Goal: Task Accomplishment & Management: Complete application form

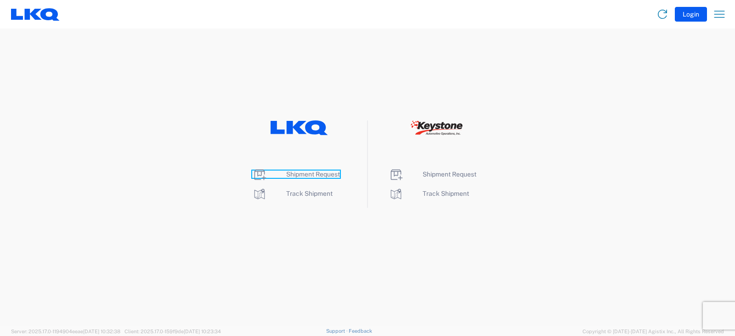
click at [309, 171] on span "Shipment Request" at bounding box center [313, 173] width 54 height 7
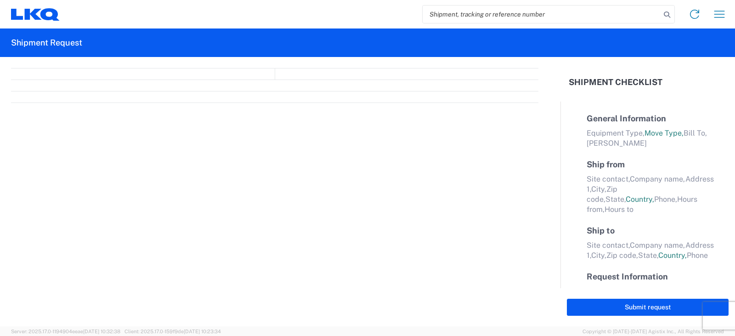
select select "LBS"
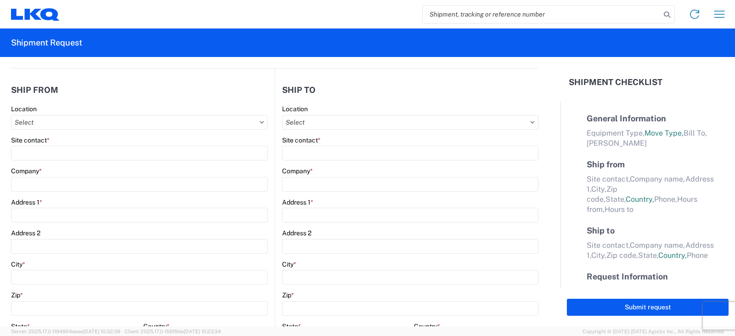
select select "FULL"
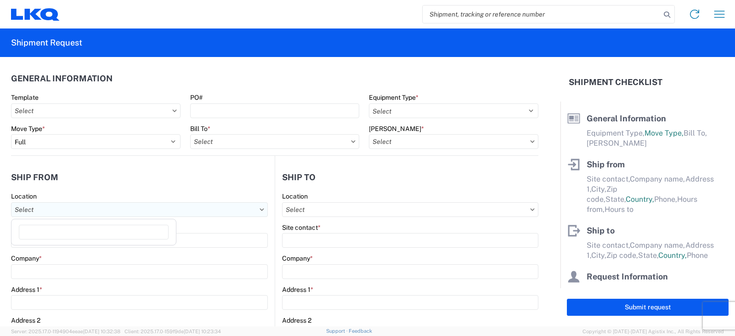
click at [29, 208] on input "Location" at bounding box center [139, 209] width 257 height 15
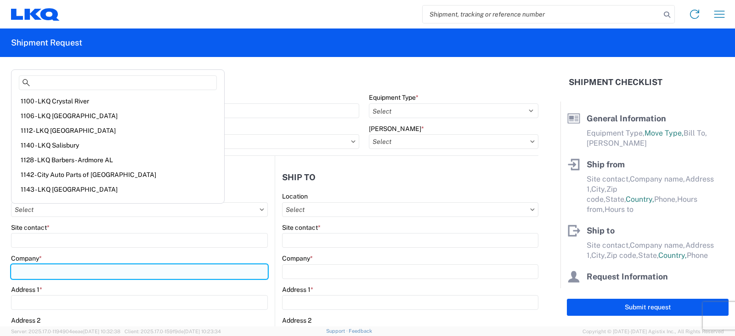
click at [21, 272] on input "Company *" at bounding box center [139, 271] width 257 height 15
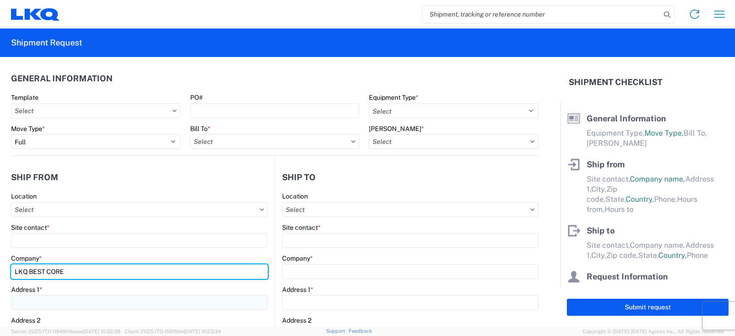
type input "LKQ BEST CORE"
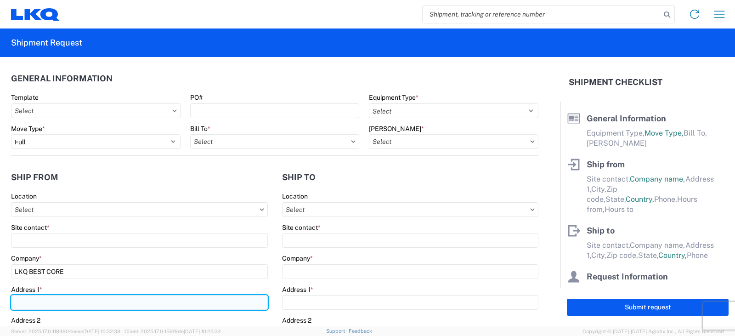
click at [34, 303] on input "Address 1 *" at bounding box center [139, 302] width 257 height 15
type input "1714 W MT. HOUSTON ROAD"
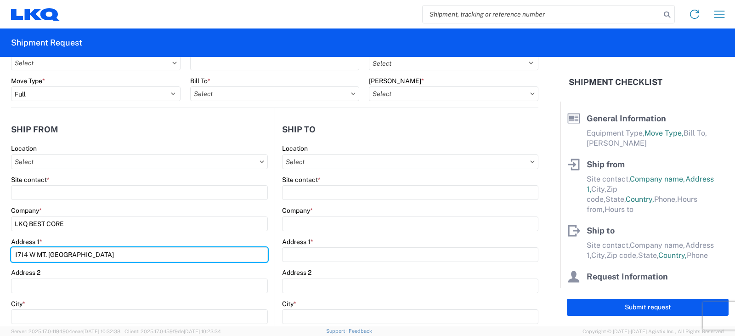
scroll to position [92, 0]
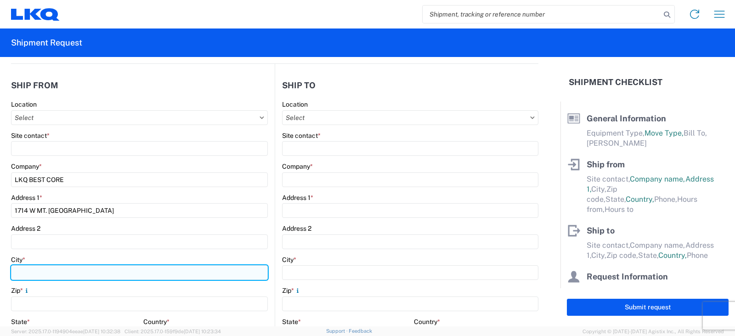
click at [21, 273] on input "City *" at bounding box center [139, 272] width 257 height 15
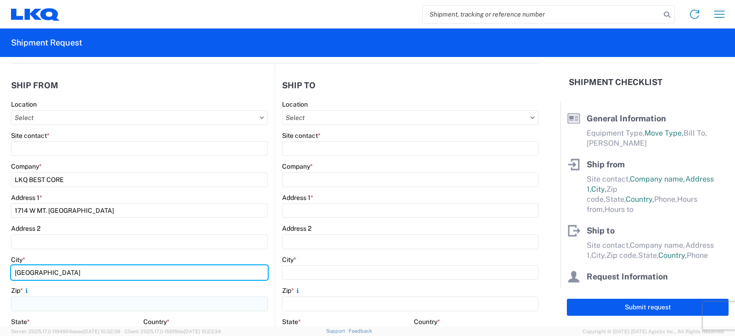
type input "HOUSTON"
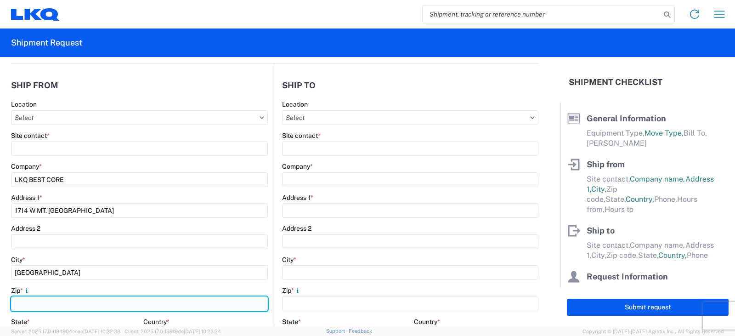
click at [21, 306] on input "Zip *" at bounding box center [139, 303] width 257 height 15
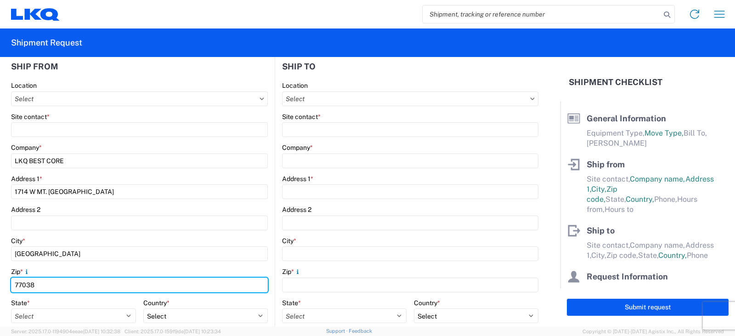
scroll to position [184, 0]
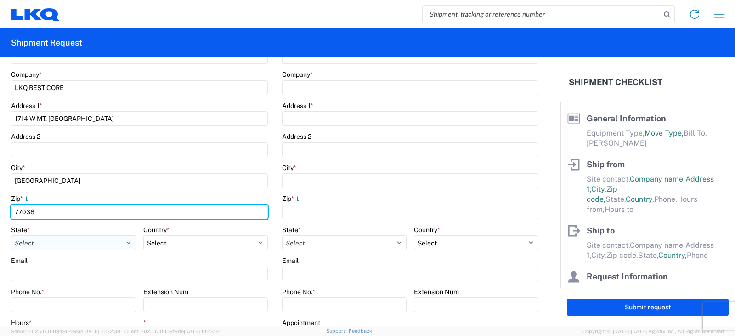
type input "77038"
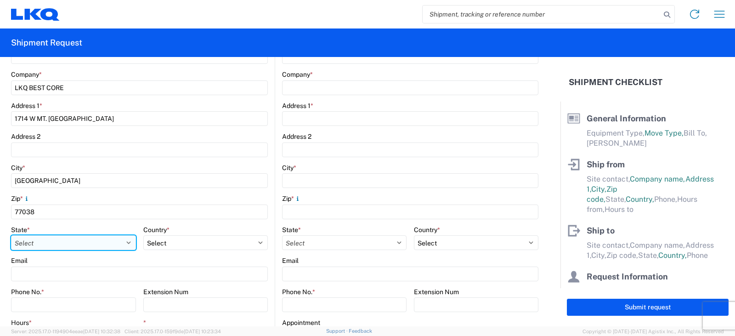
click at [53, 246] on select "Select Alabama Alaska Arizona Arkansas Armed Forces Americas Armed Forces Europ…" at bounding box center [73, 242] width 125 height 15
select select "TX"
click at [11, 235] on select "Select Alabama Alaska Arizona Arkansas Armed Forces Americas Armed Forces Europ…" at bounding box center [73, 242] width 125 height 15
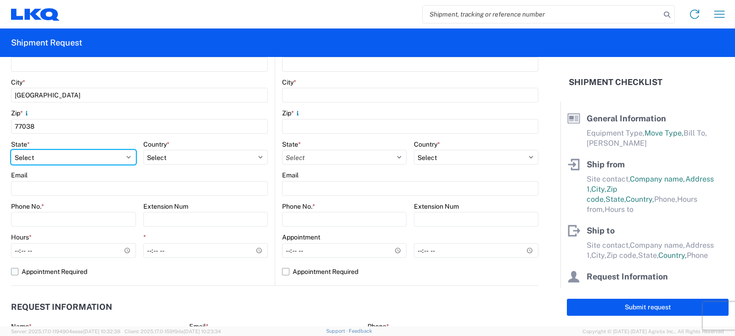
scroll to position [275, 0]
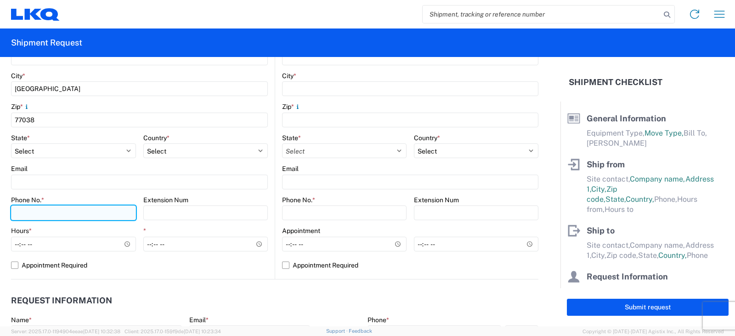
click at [22, 212] on input "Phone No. *" at bounding box center [73, 212] width 125 height 15
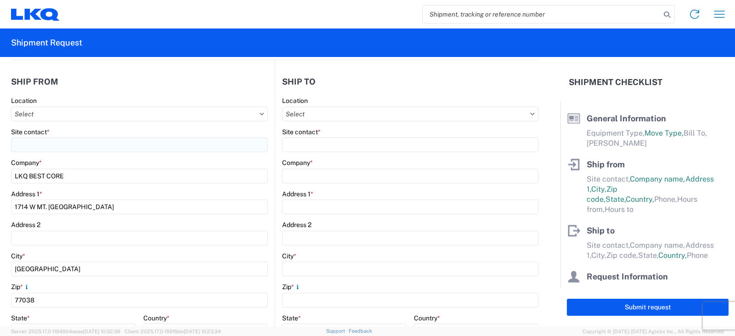
scroll to position [92, 0]
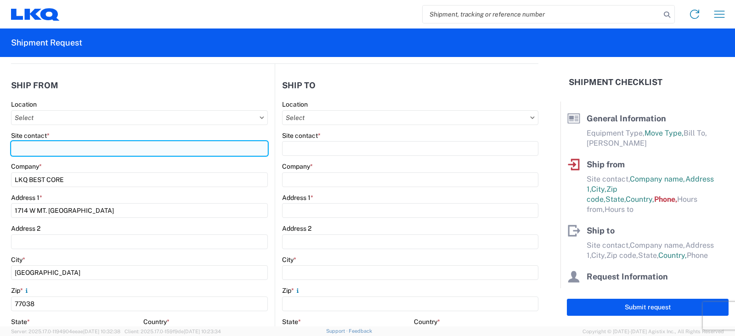
click at [35, 149] on input "Site contact *" at bounding box center [139, 148] width 257 height 15
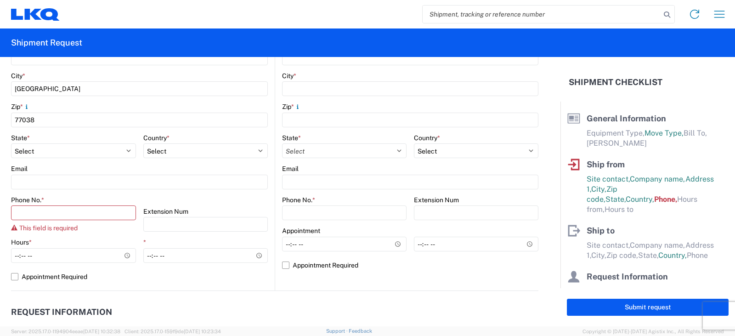
scroll to position [321, 0]
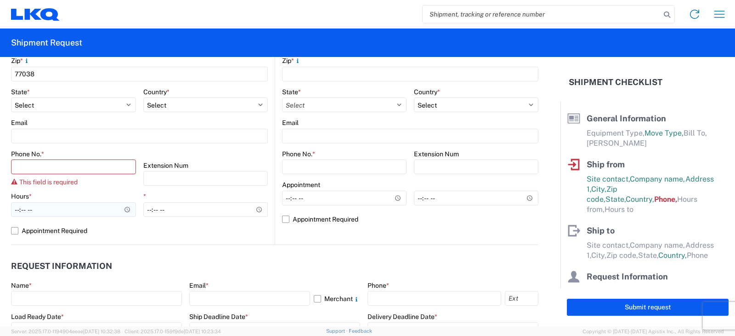
type input "ALFREDO /OSCAR"
click at [18, 211] on input "Hours *" at bounding box center [73, 209] width 125 height 15
type input "07:00"
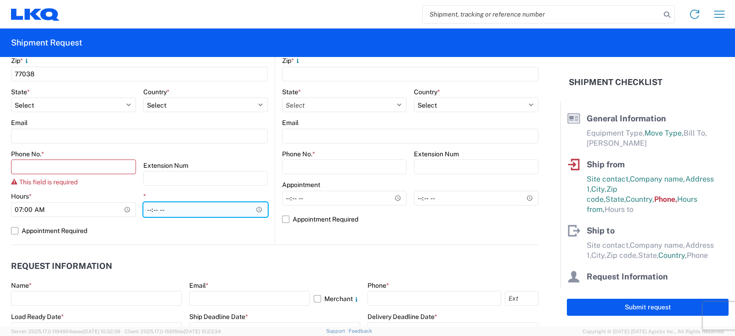
click at [146, 212] on input "*" at bounding box center [205, 209] width 125 height 15
type input "12:00"
click at [154, 244] on form "General Information Template PO# Equipment Type * Select 53’ Dry Van Flatbed Dr…" at bounding box center [280, 191] width 560 height 269
click at [146, 266] on header "Request Information" at bounding box center [274, 266] width 527 height 21
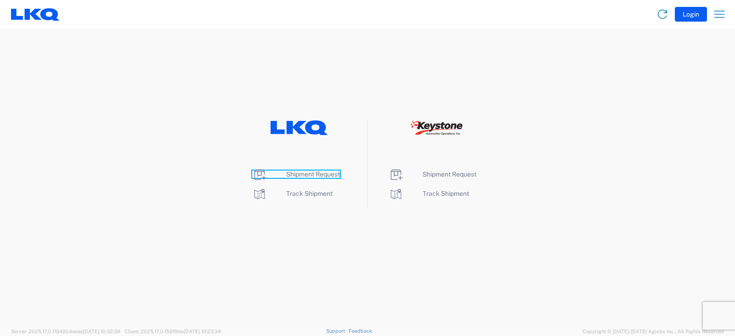
click at [309, 174] on span "Shipment Request" at bounding box center [313, 173] width 54 height 7
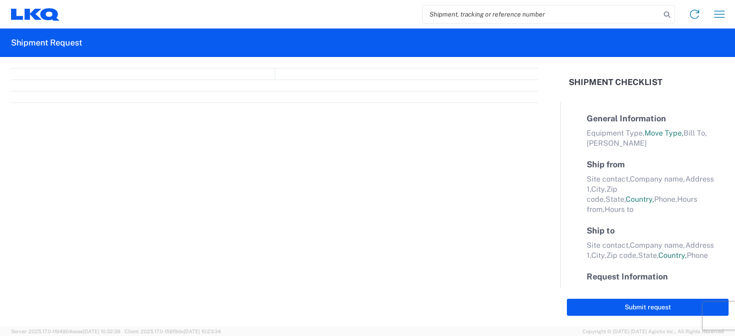
select select "FULL"
select select "LBS"
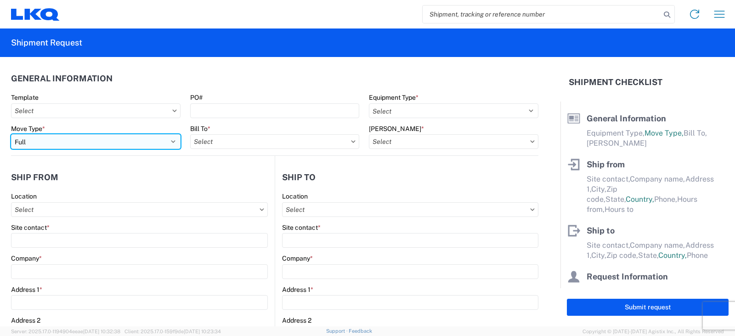
click at [66, 141] on select "Select Full Partial TL" at bounding box center [95, 141] width 169 height 15
select select "PARTIAL_TL"
click at [11, 134] on select "Select Full Partial TL" at bounding box center [95, 141] width 169 height 15
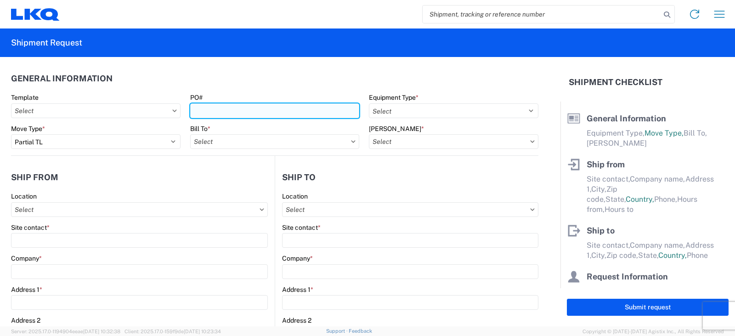
click at [194, 112] on input "PO#" at bounding box center [274, 110] width 169 height 15
type input "PWR#'S 129154, 129155, 129167--MICHAEL TORRENCE"
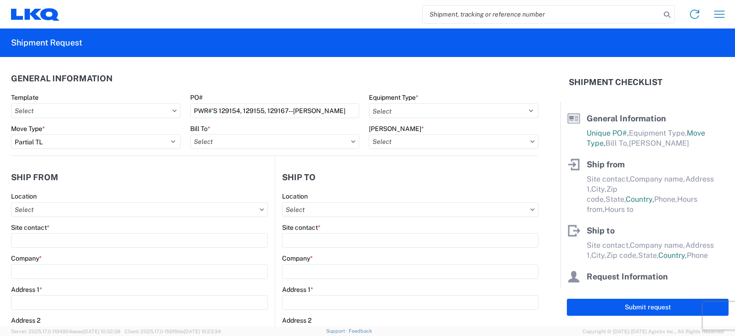
scroll to position [0, 0]
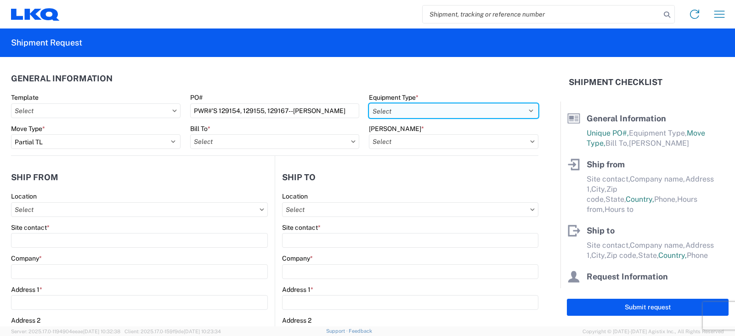
click at [407, 112] on select "Select 53’ Dry Van Flatbed Dropdeck (van) Lowboy (flatbed) Rail" at bounding box center [453, 110] width 169 height 15
select select "STDV"
click at [369, 103] on select "Select 53’ Dry Van Flatbed Dropdeck (van) Lowboy (flatbed) Rail" at bounding box center [453, 110] width 169 height 15
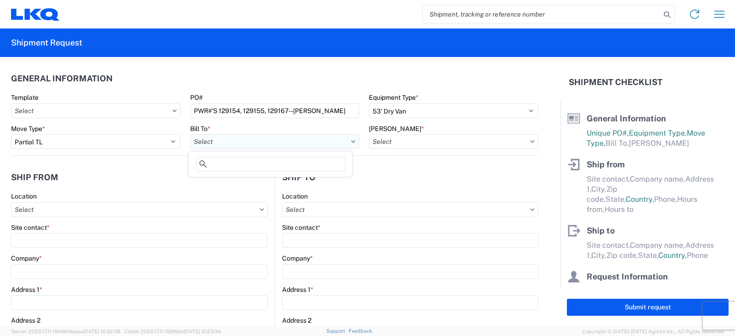
click at [206, 141] on input "Bill To *" at bounding box center [274, 141] width 169 height 15
type input "3238"
click at [246, 181] on div "3238 - Huntington IDC" at bounding box center [270, 182] width 161 height 15
type input "3238 - Huntington IDC"
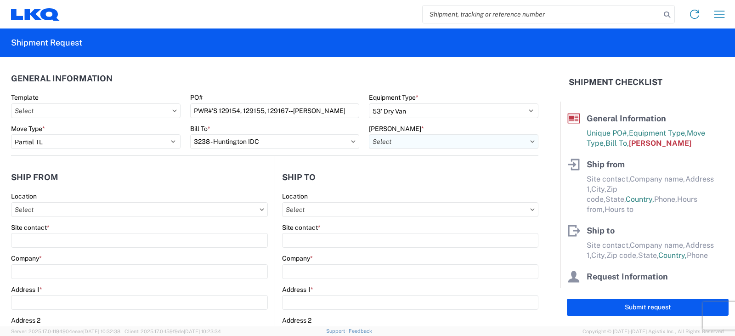
click at [394, 144] on input "Bill Code *" at bounding box center [453, 141] width 169 height 15
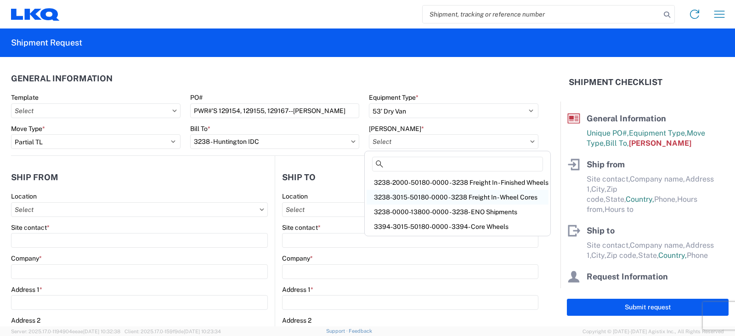
click at [392, 197] on div "3238-3015-50180-0000 - 3238 Freight In - Wheel Cores" at bounding box center [457, 197] width 182 height 15
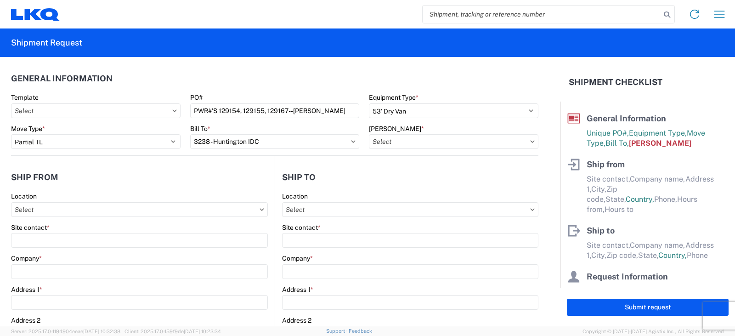
type input "3238-3015-50180-0000 - 3238 Freight In - Wheel Cores"
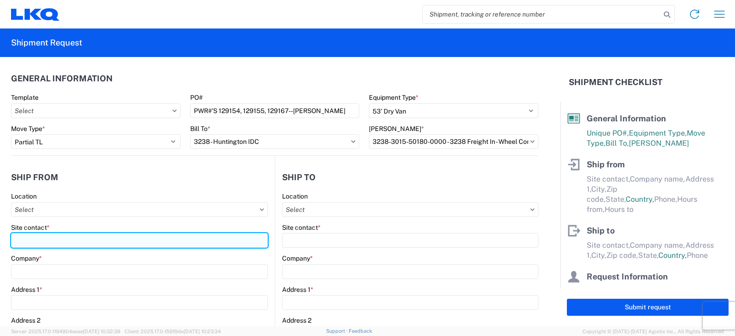
click at [24, 240] on input "Site contact *" at bounding box center [139, 240] width 257 height 15
type input "SETH BIGHAM"
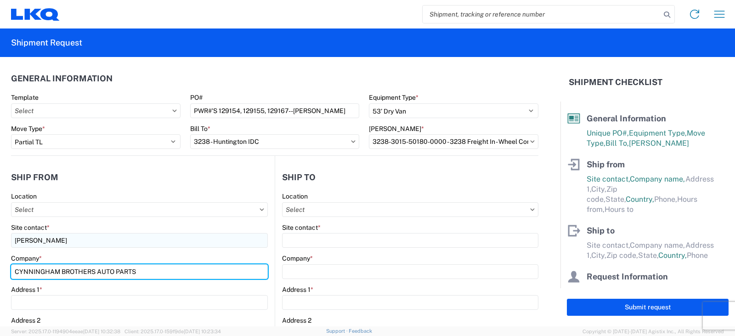
type input "CYNNINGHAM BROTHERS AUTO PARTS"
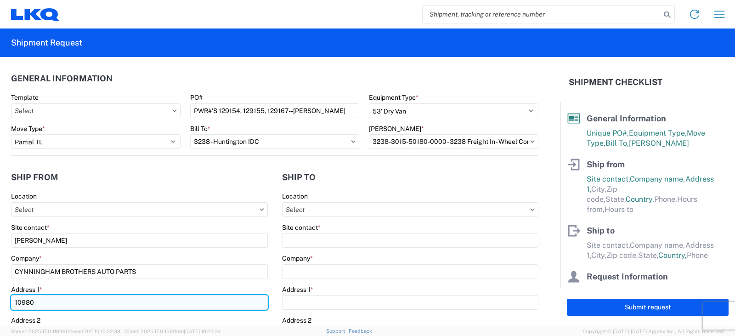
type input "10980 WARDS ROAD"
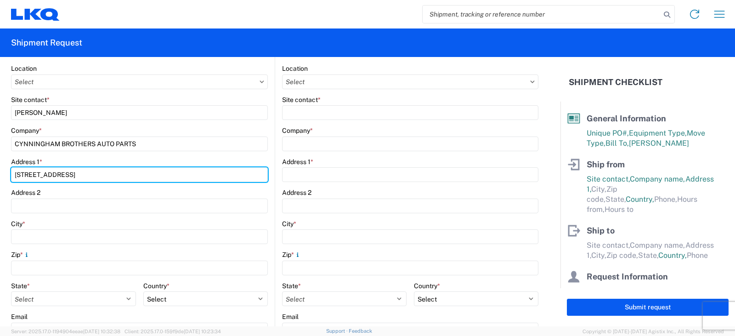
scroll to position [138, 0]
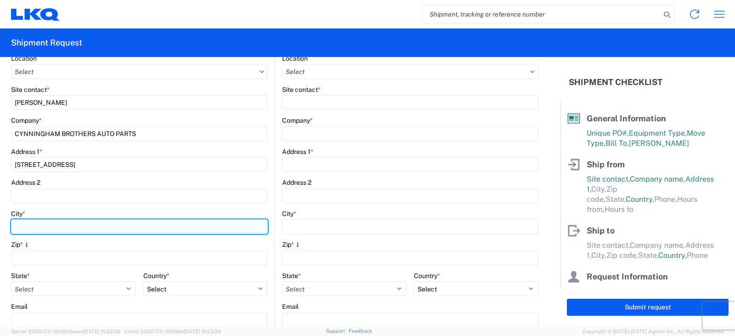
click at [24, 227] on input "City *" at bounding box center [139, 226] width 257 height 15
type input "RUSTBURG"
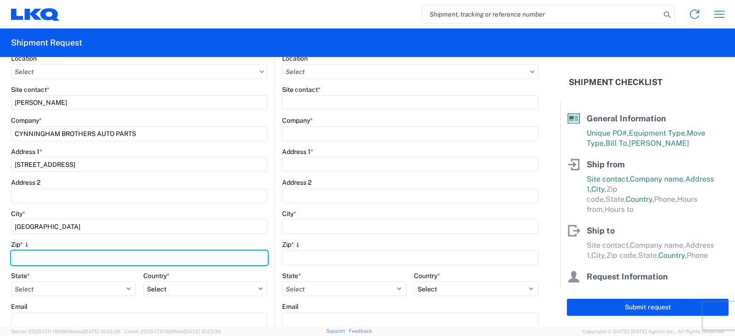
click at [23, 257] on input "Zip *" at bounding box center [139, 257] width 257 height 15
type input "24588"
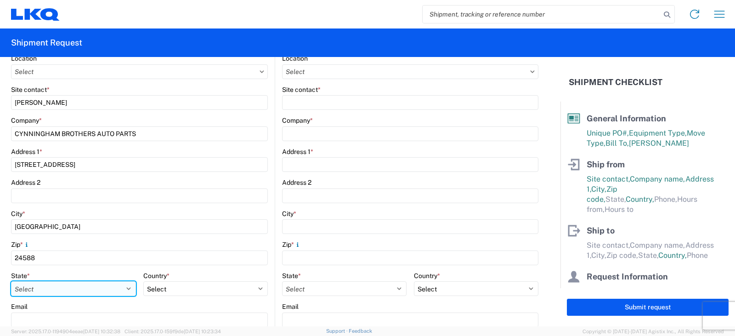
click at [79, 288] on select "Select Alabama Alaska Arizona Arkansas Armed Forces Americas Armed Forces Europ…" at bounding box center [73, 288] width 125 height 15
select select "VA"
click at [11, 281] on select "Select Alabama Alaska Arizona Arkansas Armed Forces Americas Armed Forces Europ…" at bounding box center [73, 288] width 125 height 15
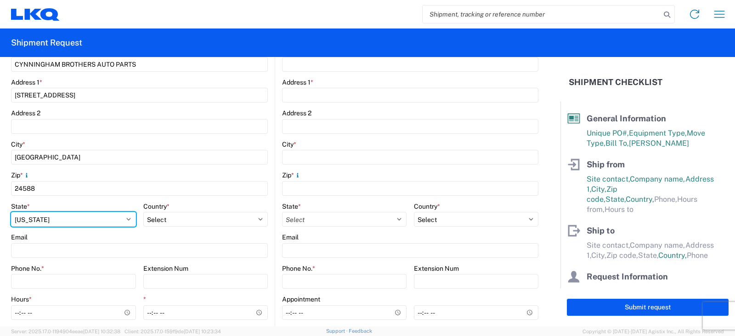
scroll to position [230, 0]
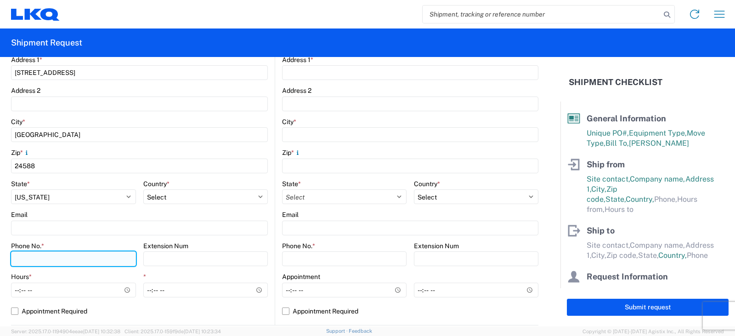
click at [23, 258] on input "Phone No. *" at bounding box center [73, 258] width 125 height 15
type input "434-546-1305"
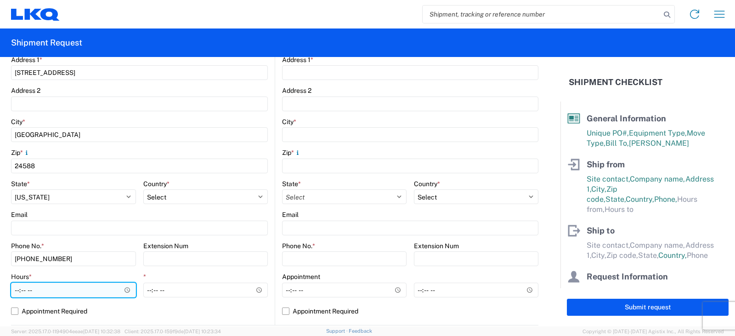
click at [17, 288] on input "Hours *" at bounding box center [73, 289] width 125 height 15
type input "08:00"
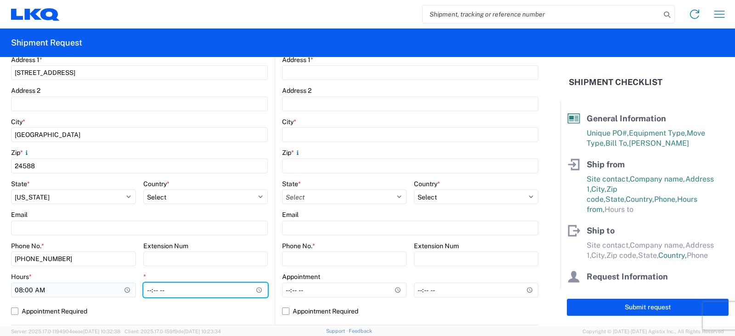
type input "16:00"
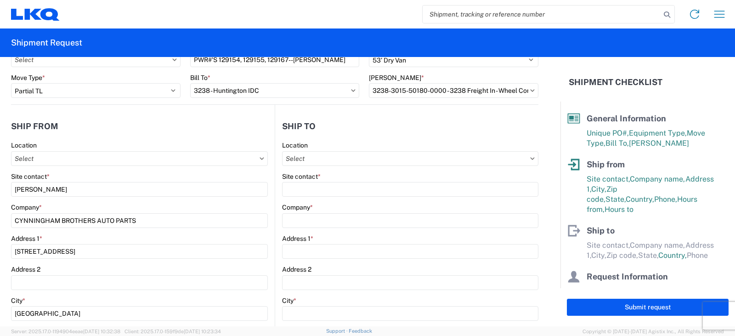
scroll to position [46, 0]
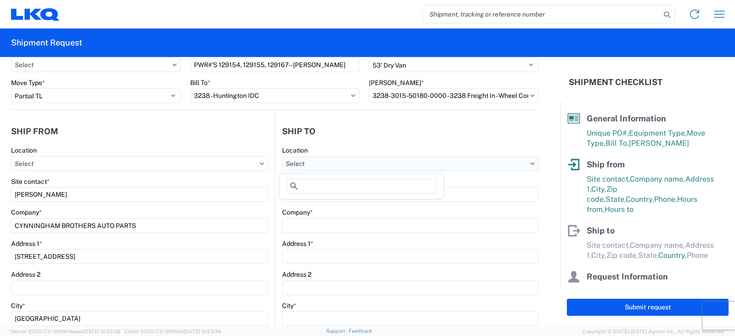
click at [293, 163] on input "Location" at bounding box center [410, 163] width 256 height 15
type input "3238"
click at [321, 203] on div "3238 - Huntington IDC" at bounding box center [361, 204] width 161 height 15
type input "3238 - Huntington IDC"
type input "LKQ Corporation"
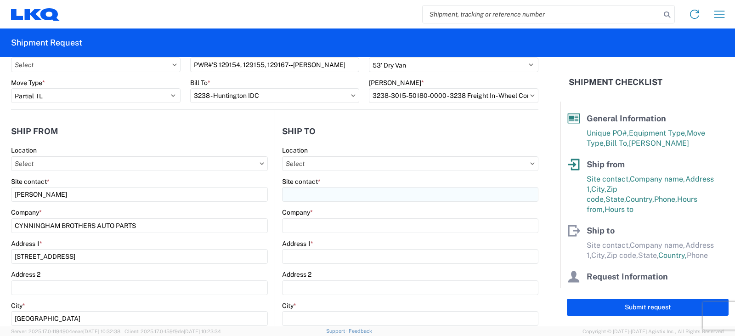
type input "1870 Riverfork Drive W"
type input "Huntington"
type input "46750"
select select "US"
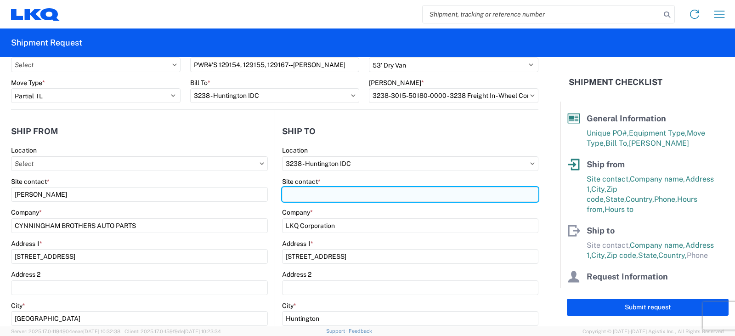
click at [294, 196] on input "Site contact *" at bounding box center [410, 194] width 256 height 15
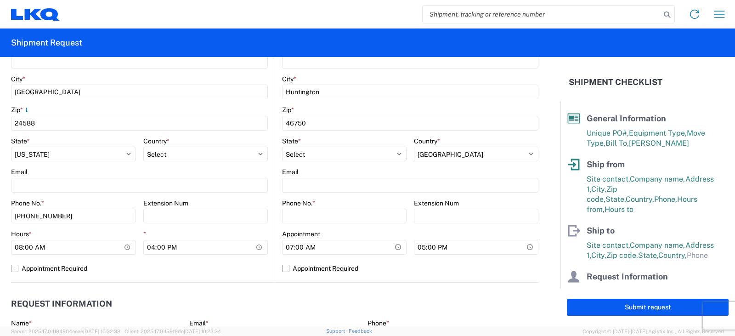
scroll to position [321, 0]
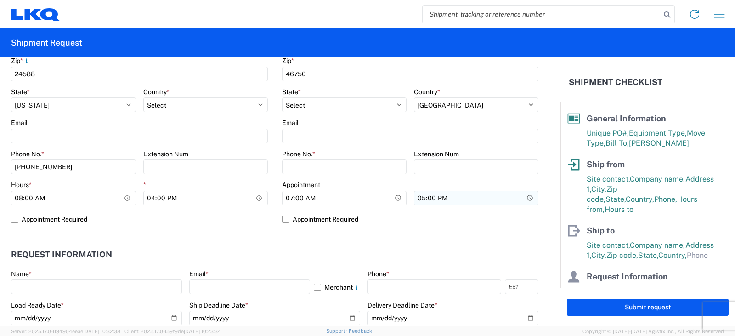
type input "DEE SNEAD"
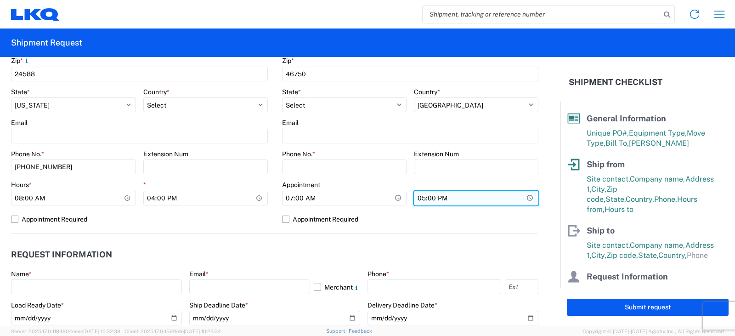
click at [419, 196] on input "17:00" at bounding box center [476, 198] width 124 height 15
type input "15:00"
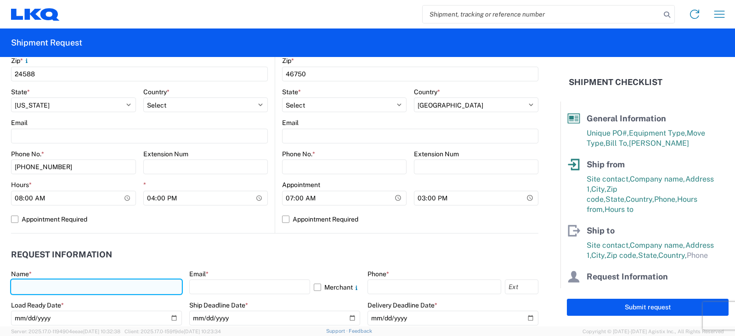
click at [16, 290] on input "text" at bounding box center [96, 286] width 171 height 15
type input "DEE SNEAD"
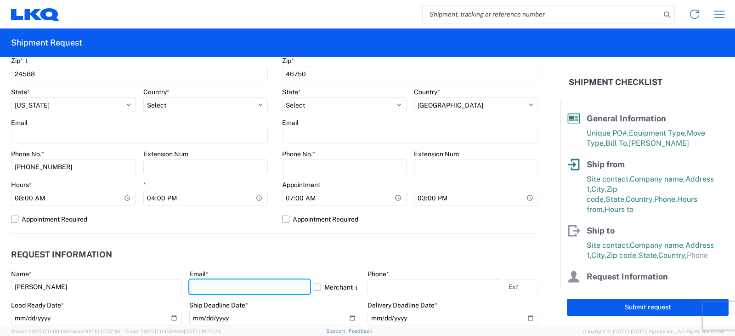
click at [198, 286] on input "text" at bounding box center [249, 286] width 121 height 15
type input "drsnead@lkqcorp.com"
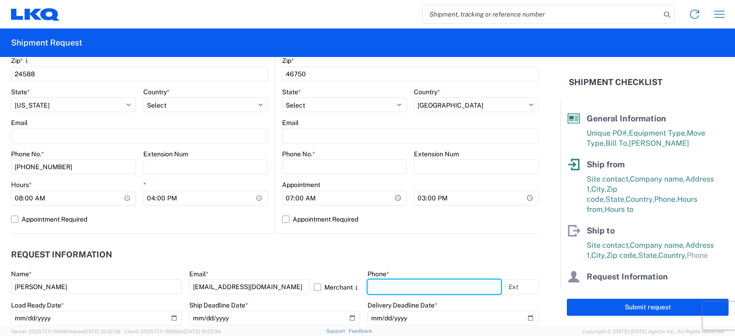
click at [374, 287] on input "text" at bounding box center [434, 286] width 134 height 15
type input "260-359-7402"
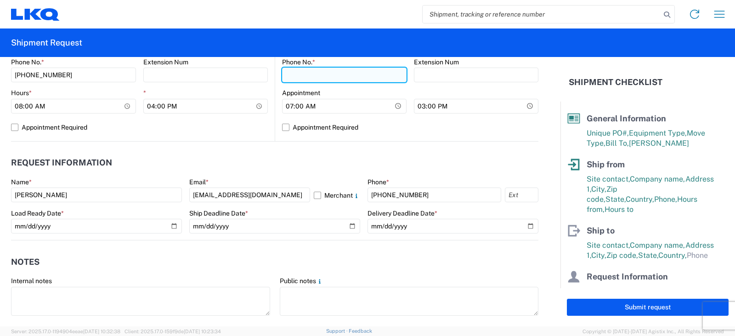
click at [304, 73] on input "Phone No. *" at bounding box center [344, 74] width 124 height 15
type input "260-359-7402"
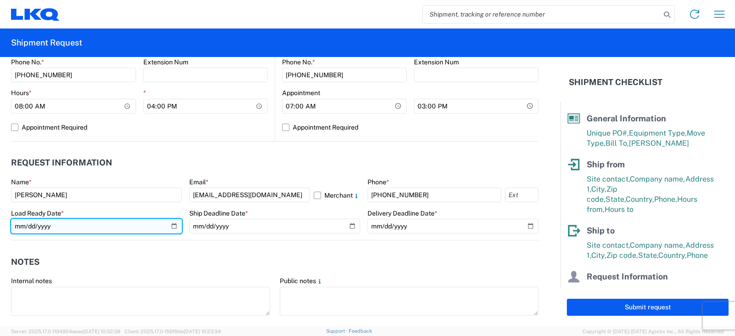
click at [170, 227] on input "date" at bounding box center [96, 226] width 171 height 15
type input "2025-08-21"
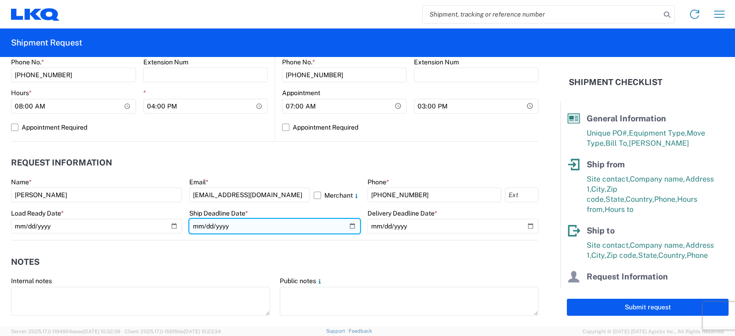
click at [348, 225] on input "date" at bounding box center [274, 226] width 171 height 15
type input "2025-08-21"
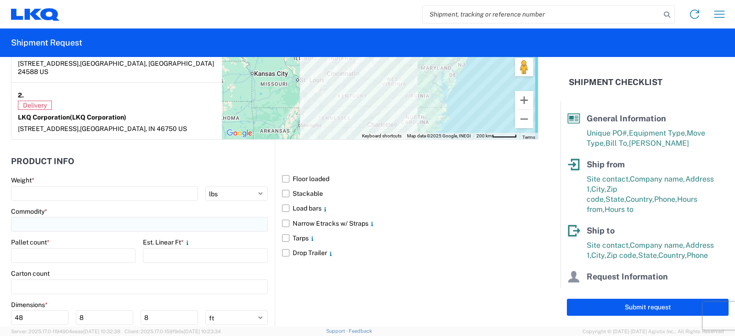
scroll to position [781, 0]
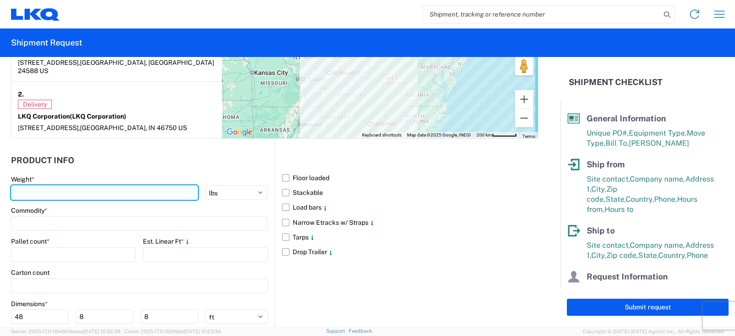
click at [25, 185] on input "number" at bounding box center [104, 192] width 187 height 15
type input "4995"
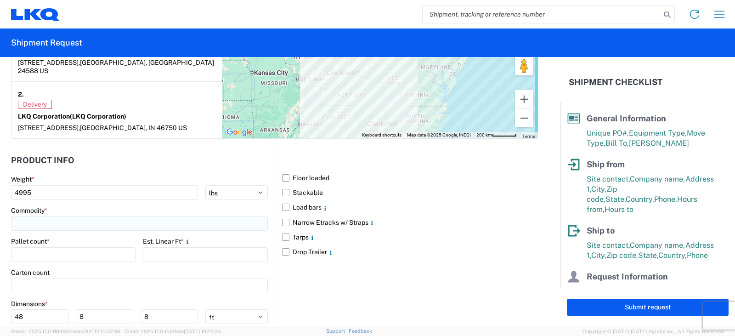
click at [33, 216] on input at bounding box center [139, 223] width 257 height 15
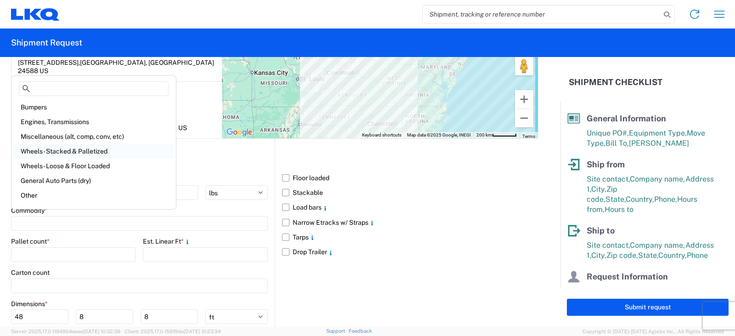
click at [60, 148] on div "Wheels - Stacked & Palletized" at bounding box center [93, 151] width 161 height 15
type input "Wheels - Stacked & Palletized"
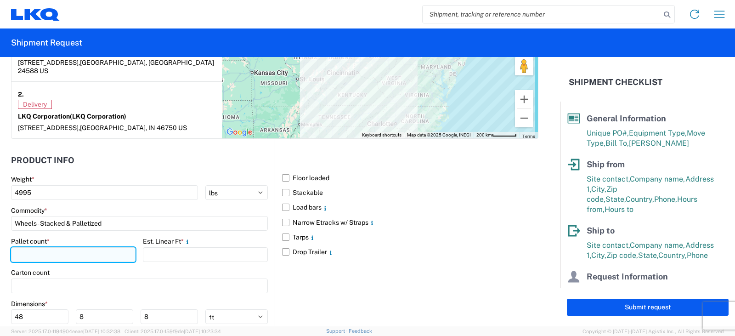
click at [23, 247] on input "number" at bounding box center [73, 254] width 124 height 15
type input "8"
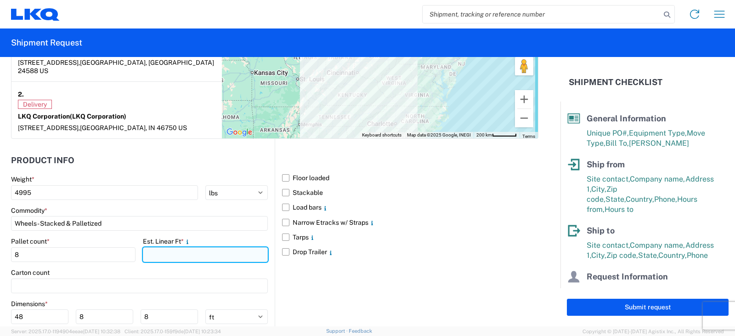
click at [152, 247] on input "number" at bounding box center [205, 254] width 124 height 15
type input "16"
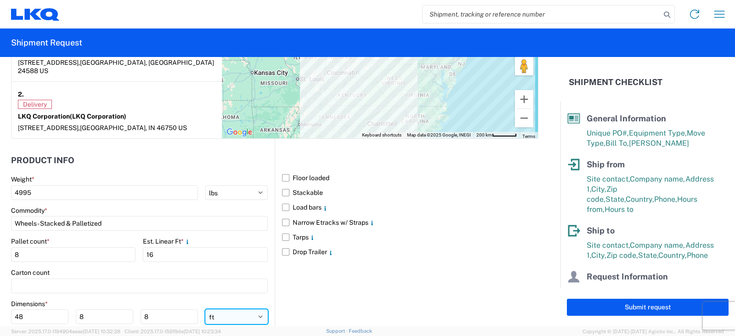
click at [254, 309] on select "ft in cm" at bounding box center [236, 316] width 62 height 15
select select "IN"
click at [205, 309] on select "ft in cm" at bounding box center [236, 316] width 62 height 15
type input "576"
type input "96"
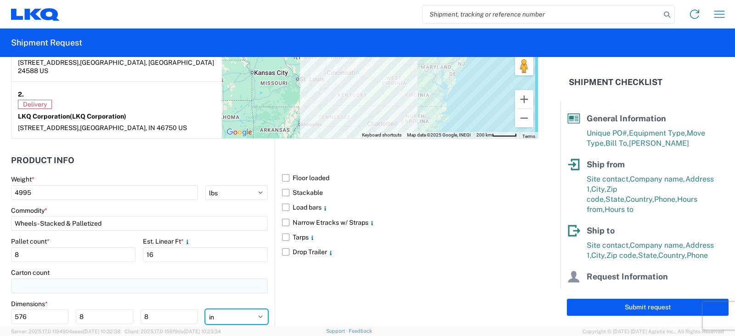
type input "96"
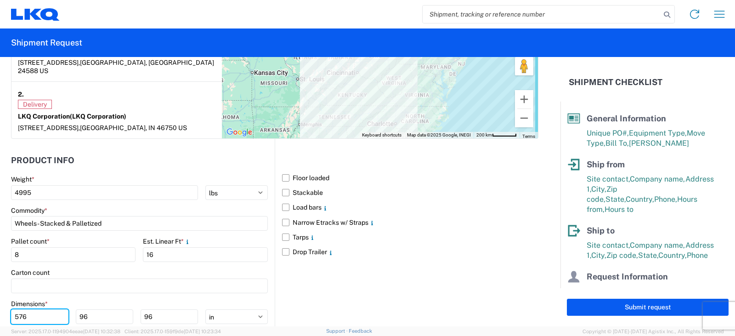
click at [0, 316] on form "General Information Template PO# PWR#'S 129154, 129155, 129167--MICHAEL TORRENC…" at bounding box center [280, 191] width 560 height 269
type input "48"
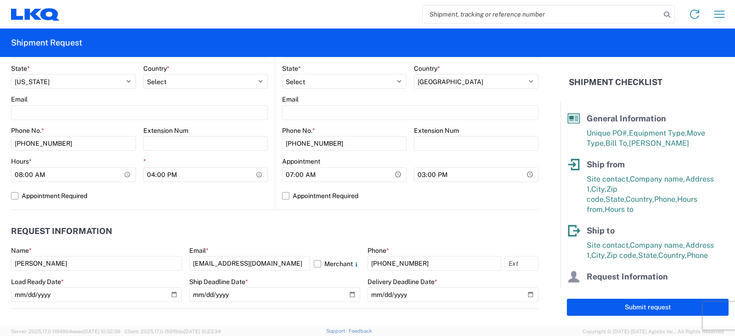
scroll to position [427, 0]
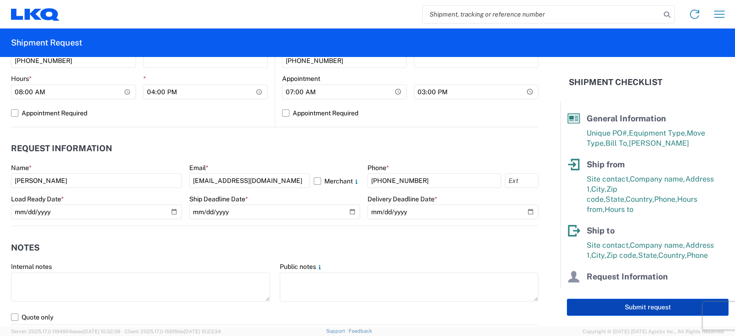
type input "60"
click at [656, 306] on button "Submit request" at bounding box center [648, 306] width 162 height 17
select select "US"
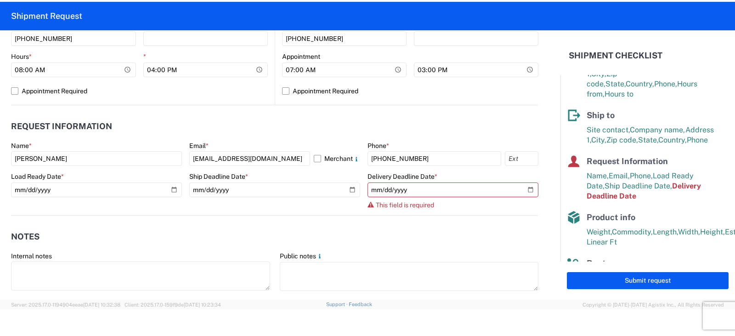
scroll to position [439, 0]
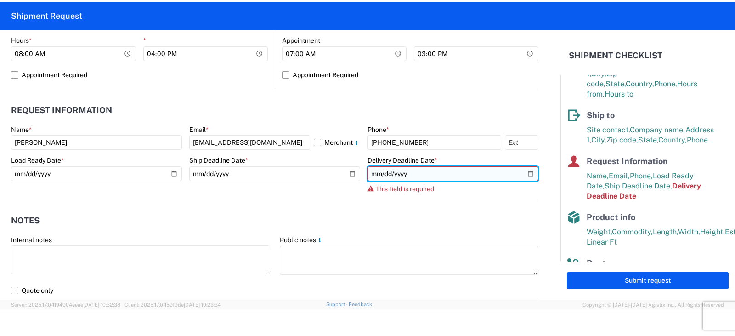
click at [524, 174] on input "date" at bounding box center [452, 173] width 171 height 15
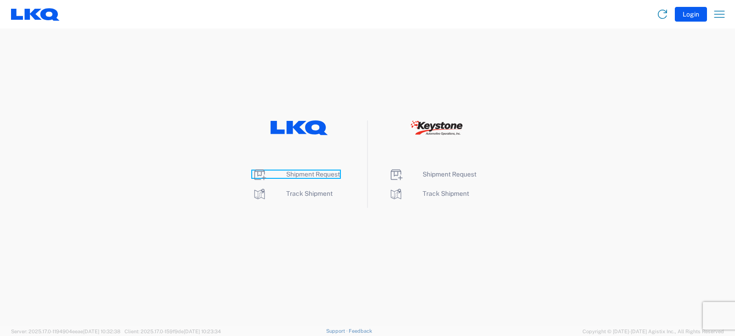
click at [309, 174] on span "Shipment Request" at bounding box center [313, 173] width 54 height 7
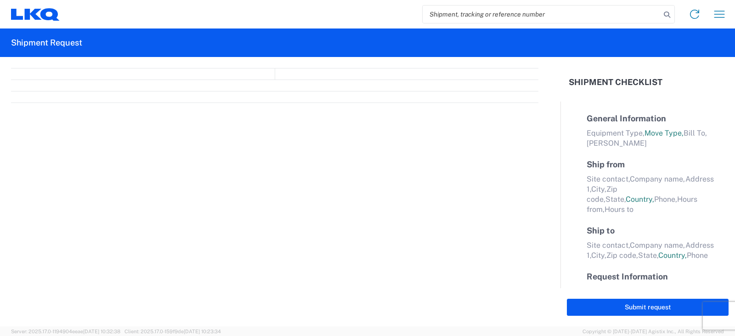
select select "FULL"
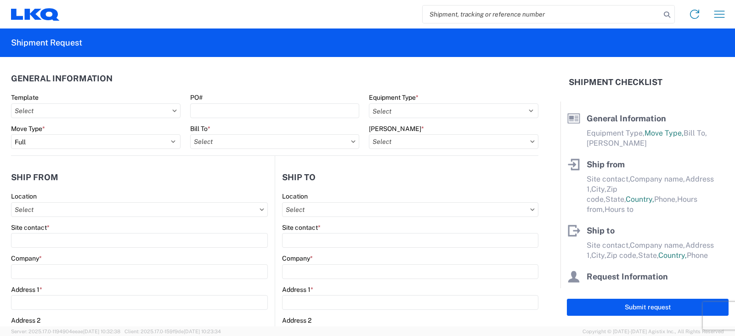
select select "LBS"
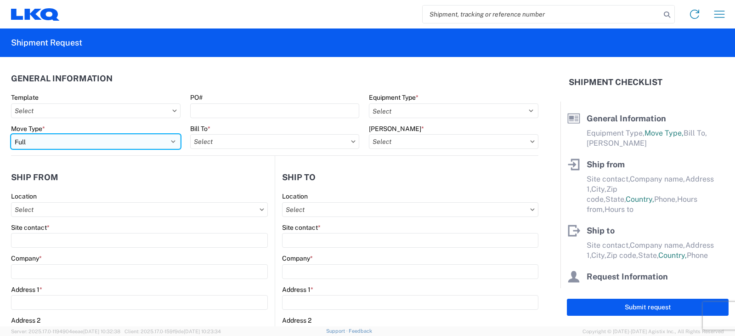
click at [37, 143] on select "Select Full Partial TL" at bounding box center [95, 141] width 169 height 15
select select "PARTIAL_TL"
click at [11, 134] on select "Select Full Partial TL" at bounding box center [95, 141] width 169 height 15
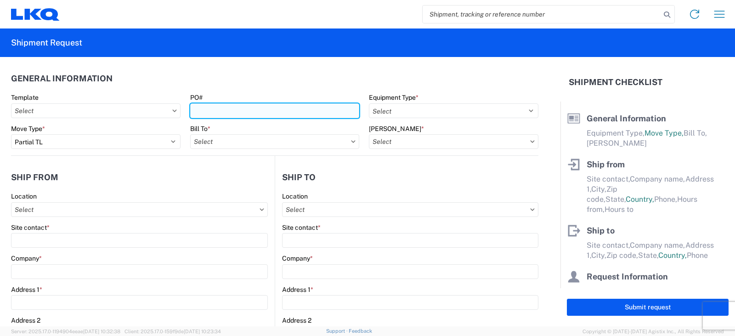
click at [195, 109] on input "PO#" at bounding box center [274, 110] width 169 height 15
type input "PWR #'S 129154, 129155, 129167--MICHAEL TORRENCE"
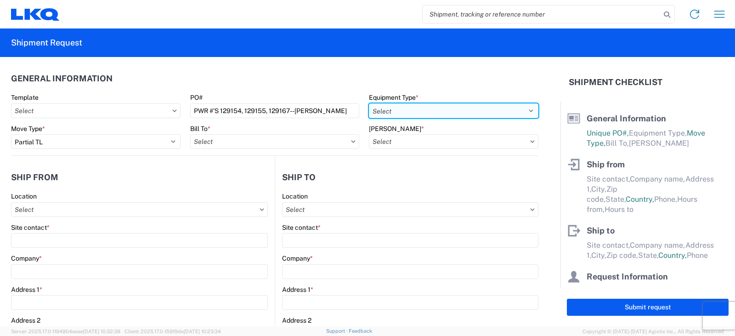
click at [397, 111] on select "Select 53’ Dry Van Flatbed Dropdeck (van) Lowboy (flatbed) Rail" at bounding box center [453, 110] width 169 height 15
select select "STDV"
click at [369, 103] on select "Select 53’ Dry Van Flatbed Dropdeck (van) Lowboy (flatbed) Rail" at bounding box center [453, 110] width 169 height 15
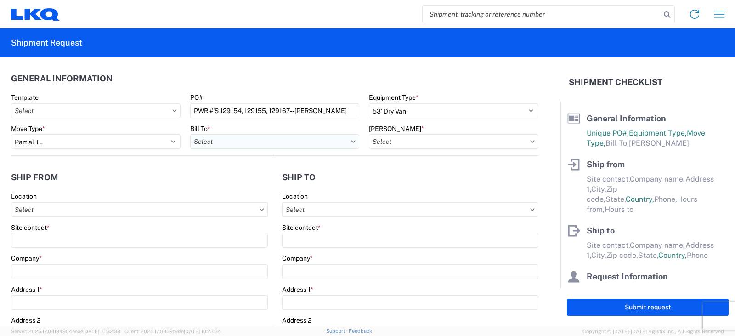
click at [208, 140] on input "Bill To *" at bounding box center [274, 141] width 169 height 15
type input "3238"
click at [244, 181] on div "3238 - Huntington IDC" at bounding box center [270, 182] width 161 height 15
type input "3238 - Huntington IDC"
click at [386, 144] on input "Bill Code *" at bounding box center [453, 141] width 169 height 15
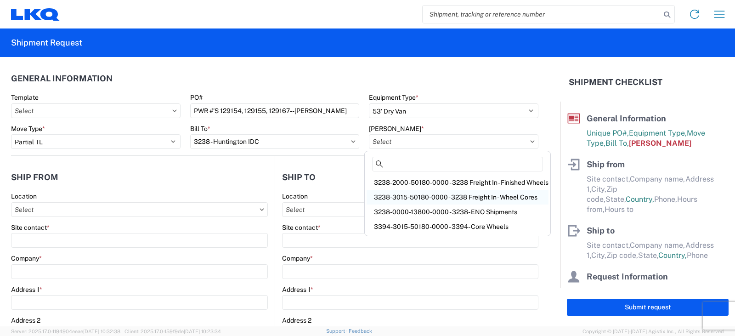
click at [410, 197] on div "3238-3015-50180-0000 - 3238 Freight In - Wheel Cores" at bounding box center [457, 197] width 182 height 15
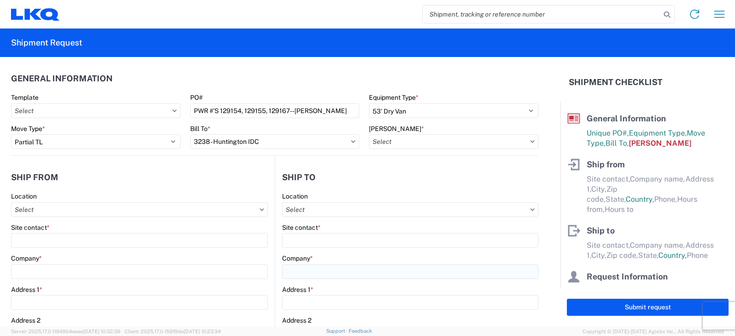
type input "3238-3015-50180-0000 - 3238 Freight In - Wheel Cores"
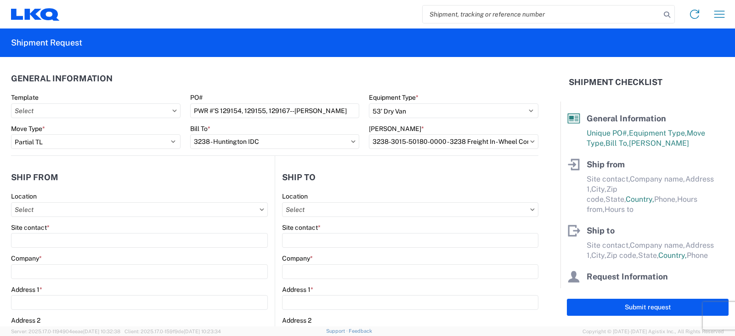
scroll to position [92, 0]
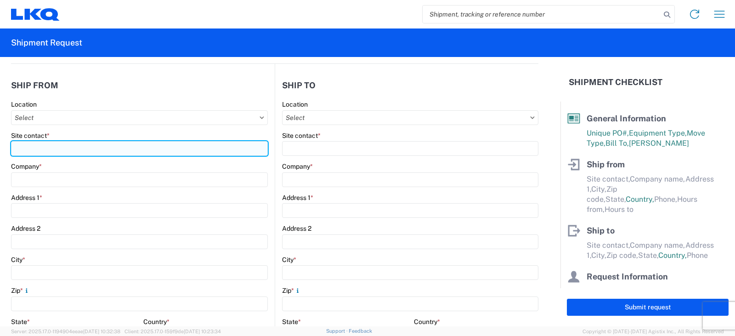
click at [31, 147] on input "Site contact *" at bounding box center [139, 148] width 257 height 15
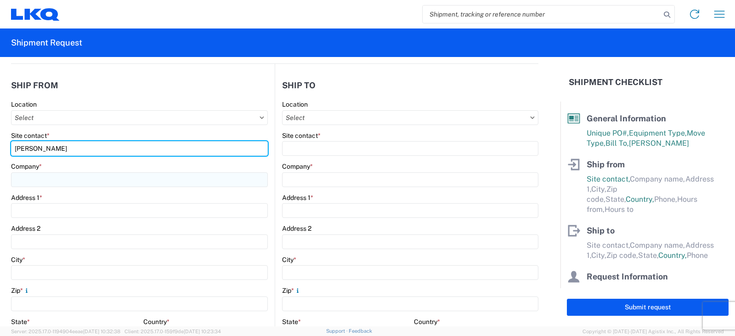
type input "SETH BIGHAM"
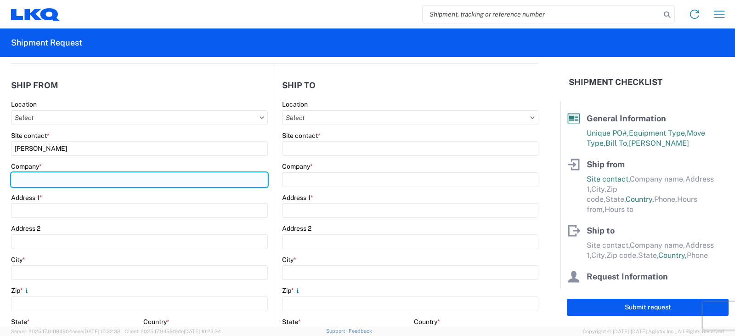
click at [25, 181] on input "Company *" at bounding box center [139, 179] width 257 height 15
type input "CUNNINGHAM BROTHERS AUTO PARTS"
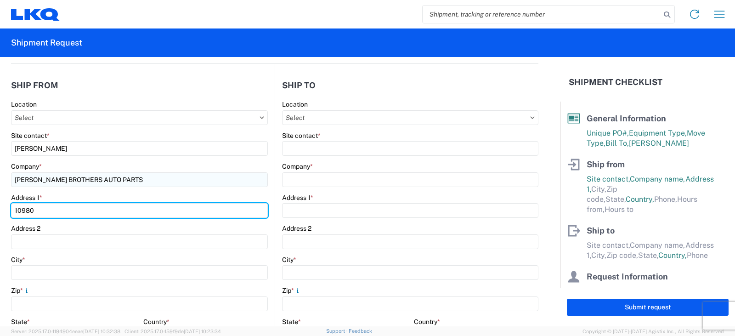
type input "10980"
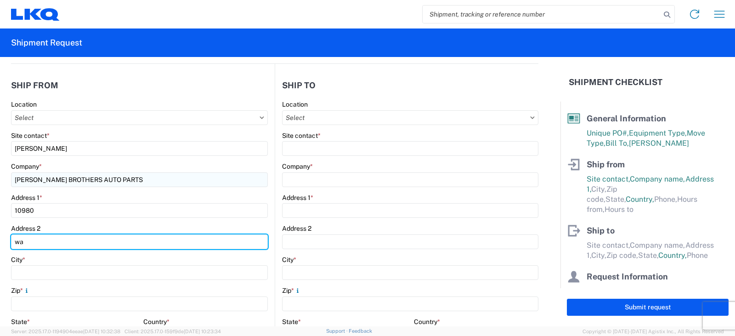
type input "w"
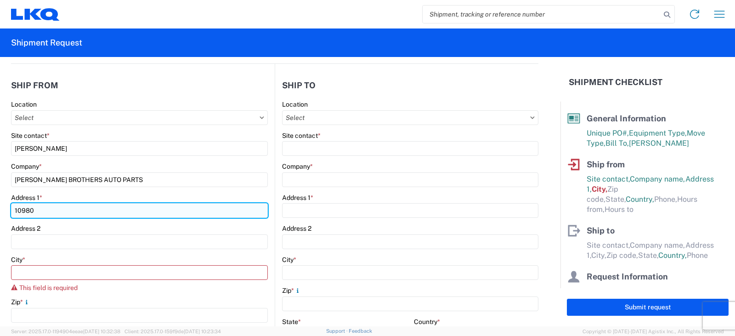
click at [40, 211] on input "10980" at bounding box center [139, 210] width 257 height 15
type input "10980 WARDS ROAD"
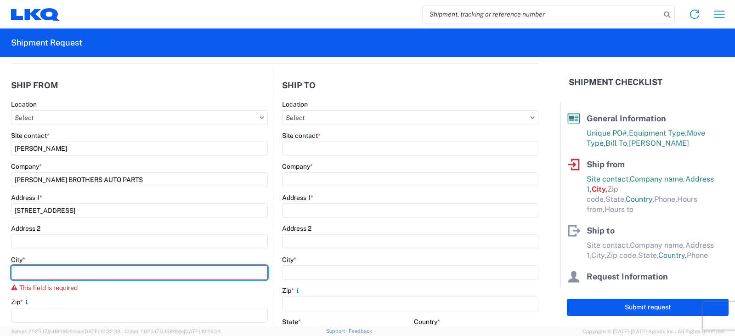
click at [23, 274] on input "City *" at bounding box center [139, 272] width 257 height 15
type input "RUSTBURG"
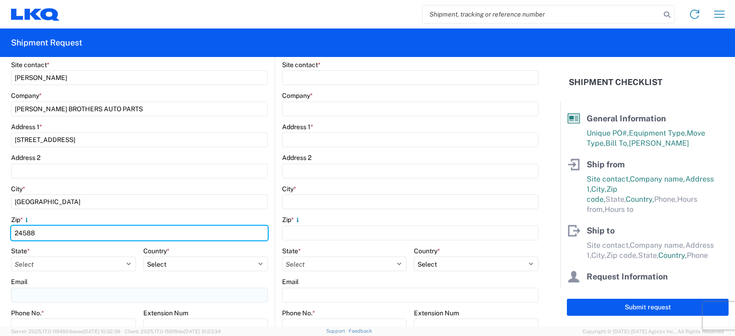
scroll to position [184, 0]
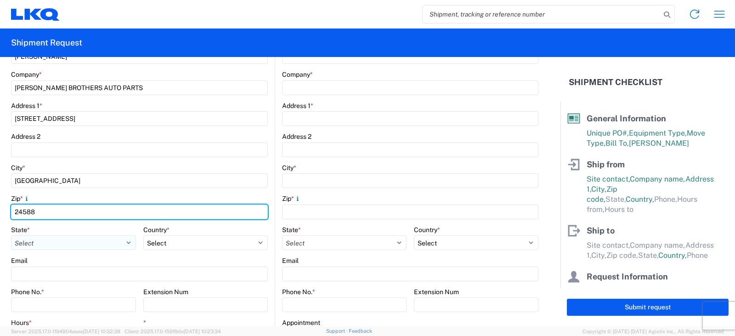
type input "24588"
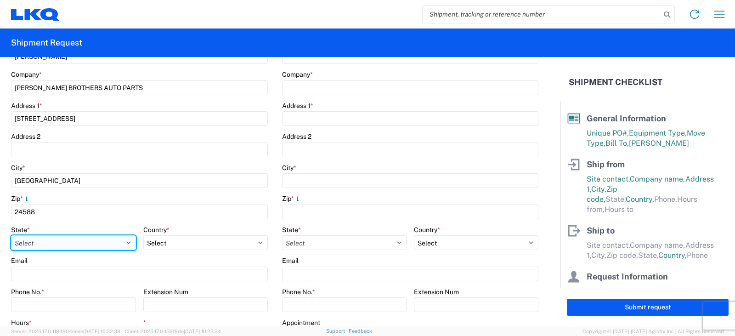
click at [40, 242] on select "Select Alabama Alaska Arizona Arkansas Armed Forces Americas Armed Forces Europ…" at bounding box center [73, 242] width 125 height 15
select select "VA"
click at [11, 235] on select "Select Alabama Alaska Arizona Arkansas Armed Forces Americas Armed Forces Europ…" at bounding box center [73, 242] width 125 height 15
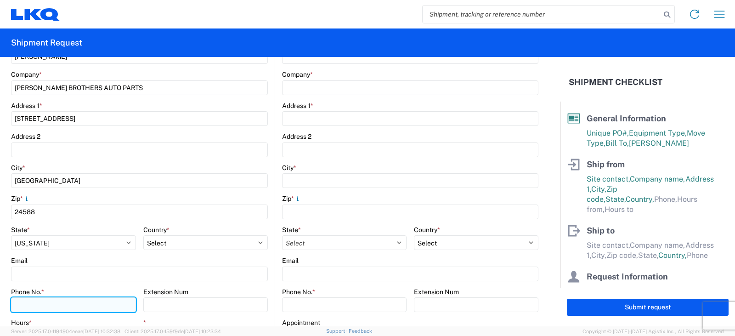
click at [19, 304] on input "Phone No. *" at bounding box center [73, 304] width 125 height 15
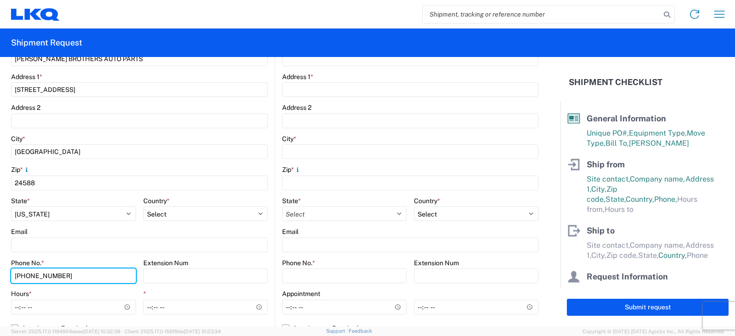
scroll to position [275, 0]
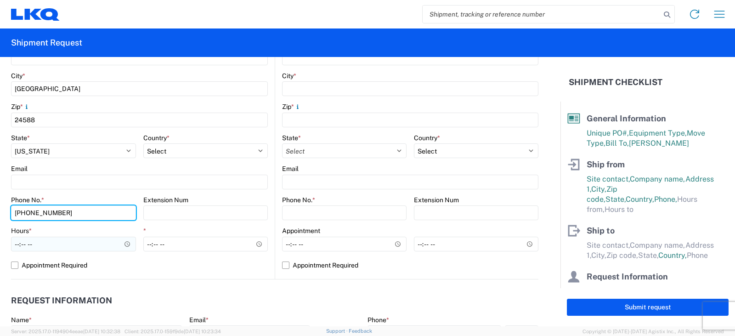
type input "434-546-1305"
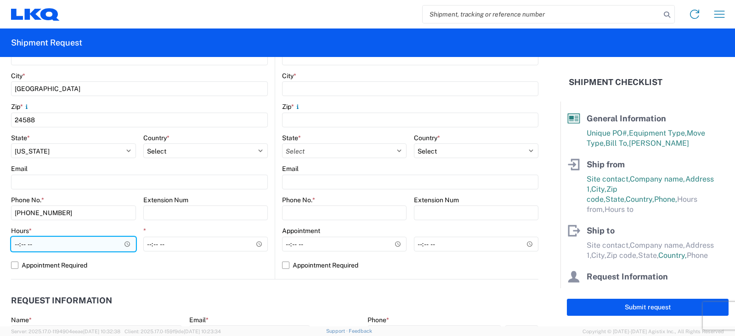
click at [14, 245] on input "Hours *" at bounding box center [73, 243] width 125 height 15
type input "08:00"
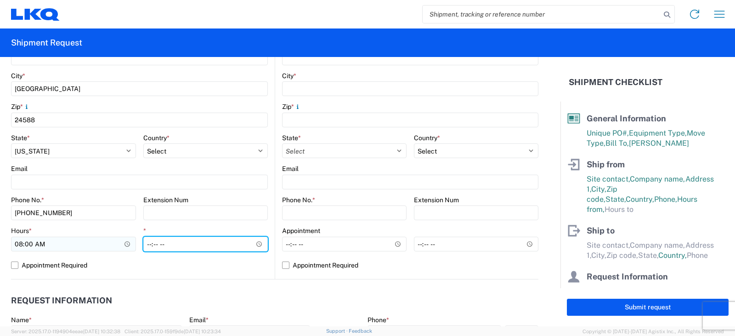
type input "16:00"
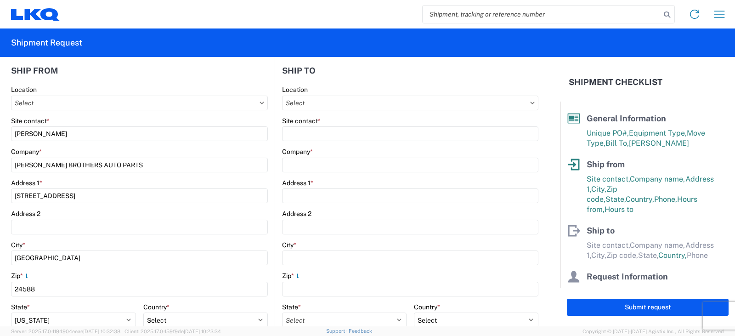
scroll to position [46, 0]
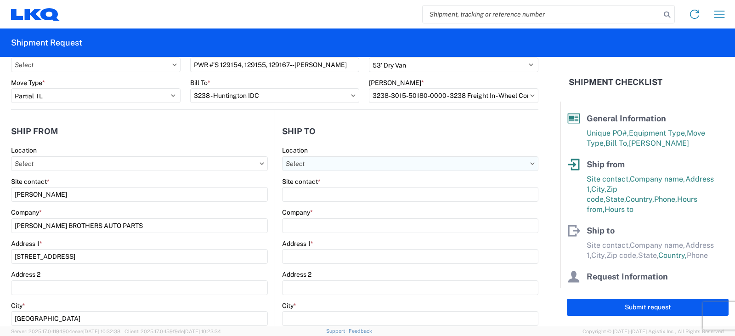
click at [305, 164] on input "Location" at bounding box center [410, 163] width 256 height 15
type input "3238"
click at [317, 205] on div "3238 - Huntington IDC" at bounding box center [361, 204] width 161 height 15
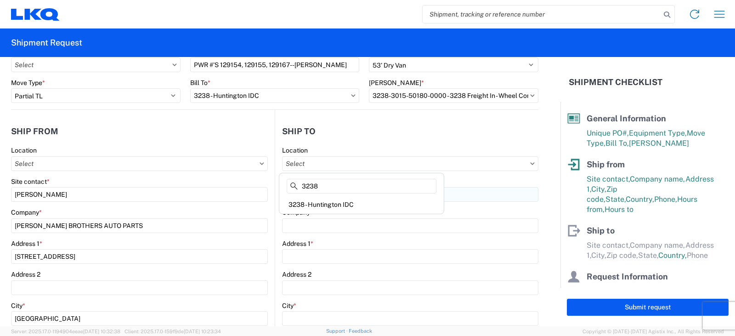
type input "3238 - Huntington IDC"
type input "LKQ Corporation"
type input "1870 Riverfork Drive W"
type input "Huntington"
type input "46750"
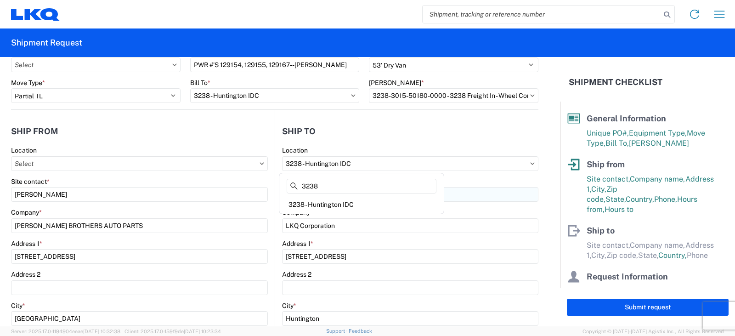
select select "US"
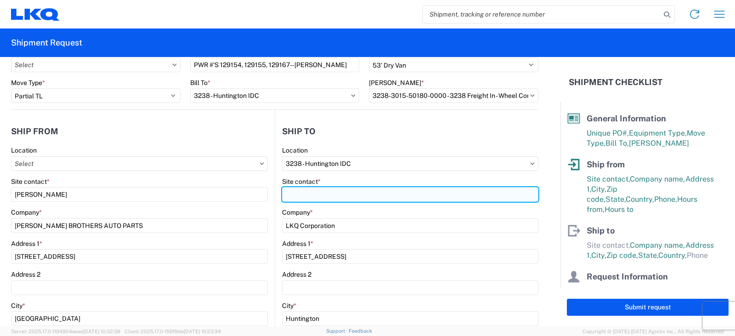
click at [306, 190] on input "Site contact *" at bounding box center [410, 194] width 256 height 15
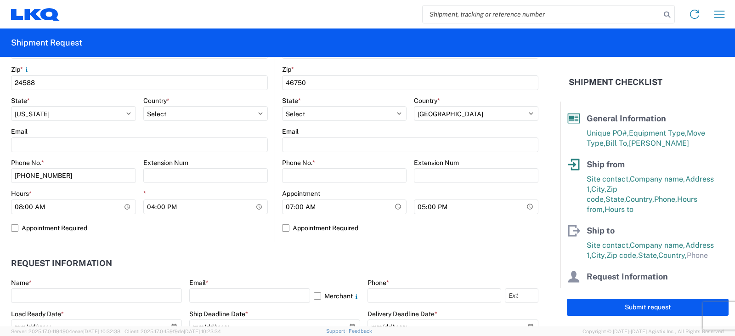
scroll to position [321, 0]
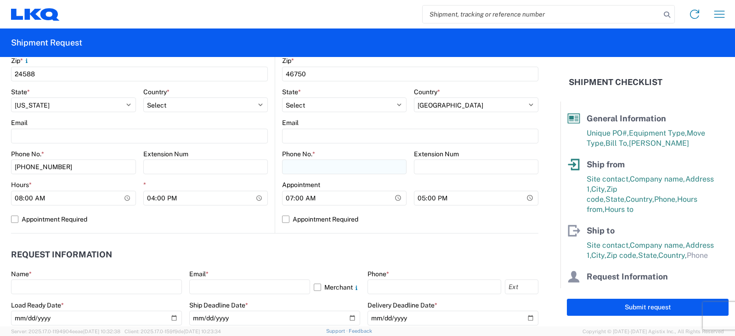
type input "DEE SNEAD"
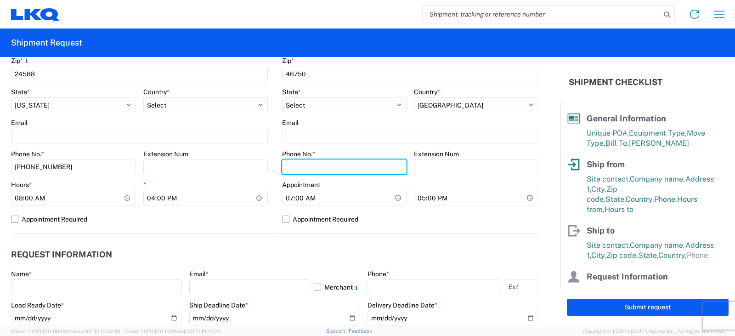
click at [294, 168] on input "Phone No. *" at bounding box center [344, 166] width 124 height 15
type input "260-359-7402"
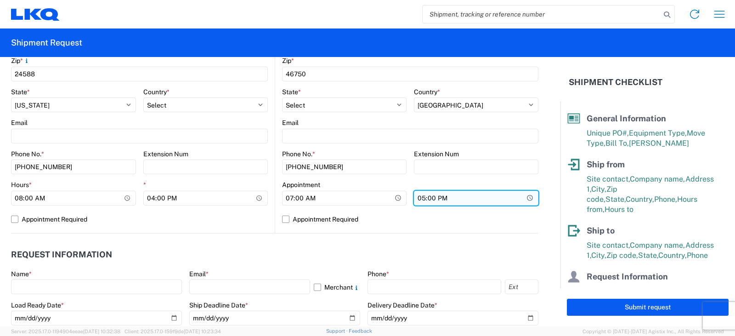
click at [418, 194] on input "17:00" at bounding box center [476, 198] width 124 height 15
type input "15:00"
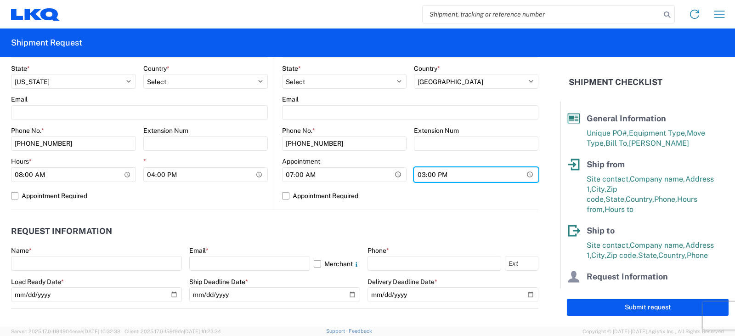
scroll to position [367, 0]
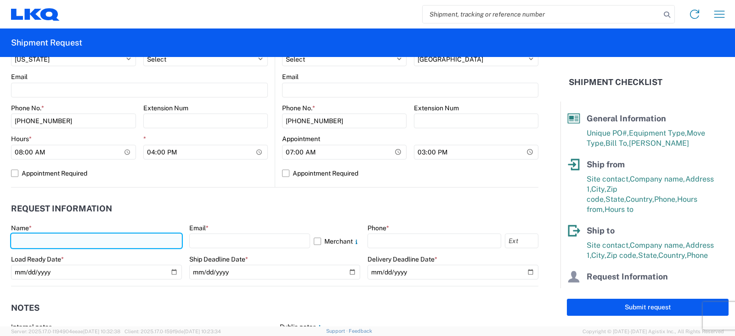
click at [17, 241] on input "text" at bounding box center [96, 240] width 171 height 15
type input "DEE SNEAD"
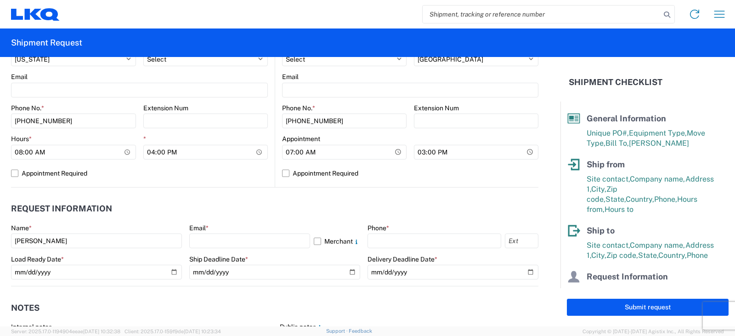
click at [213, 248] on agx-form-control-wrapper-v2 "Email * Merchant" at bounding box center [274, 239] width 171 height 31
click at [213, 247] on input "text" at bounding box center [249, 240] width 121 height 15
type input "drsnead@lkqcorp.com"
drag, startPoint x: 377, startPoint y: 238, endPoint x: 370, endPoint y: 248, distance: 12.6
click at [377, 238] on input "text" at bounding box center [434, 240] width 134 height 15
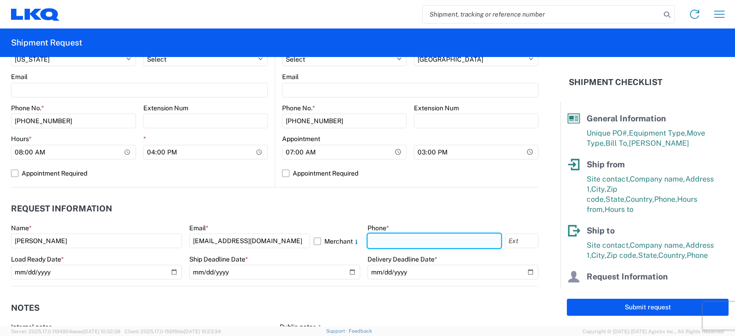
type input "260-359-7402"
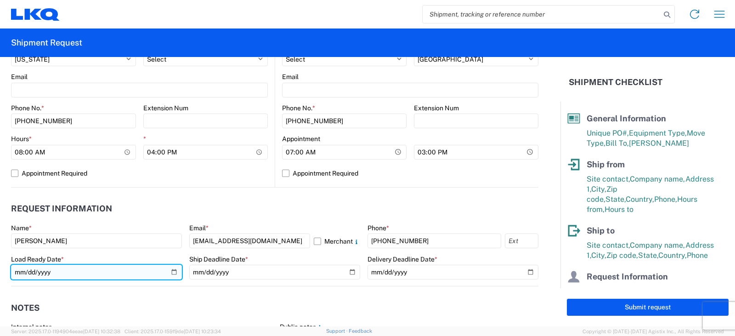
click at [172, 272] on input "date" at bounding box center [96, 271] width 171 height 15
type input "2025-08-21"
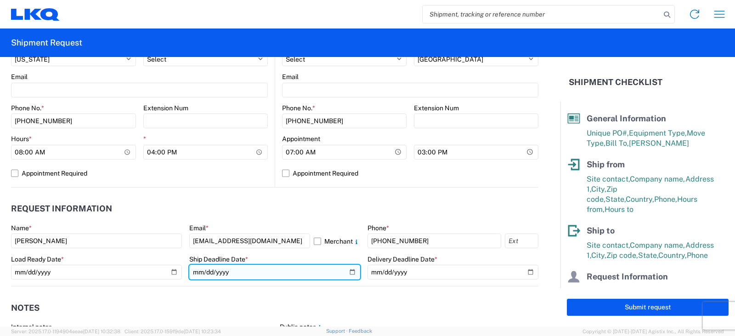
click at [348, 272] on input "date" at bounding box center [274, 271] width 171 height 15
type input "2025-08-21"
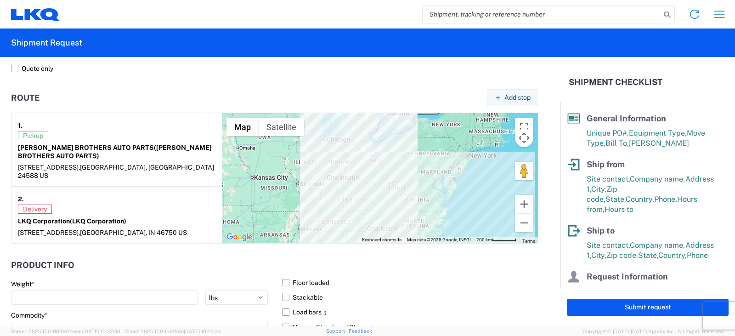
scroll to position [689, 0]
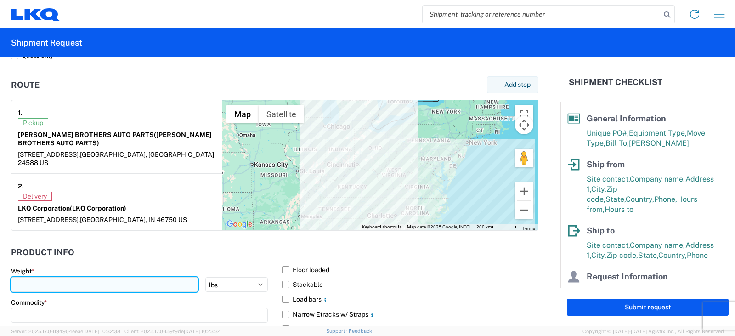
click at [33, 277] on input "number" at bounding box center [104, 284] width 187 height 15
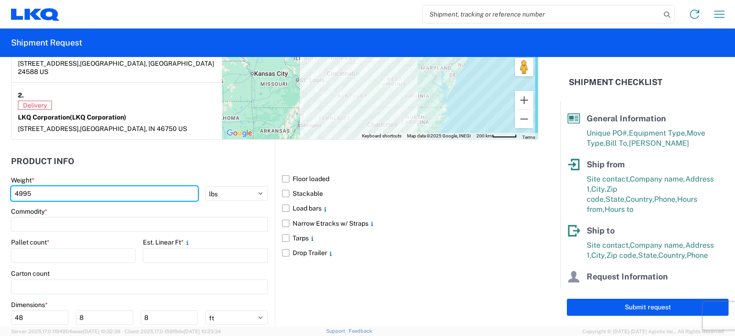
scroll to position [781, 0]
type input "4995"
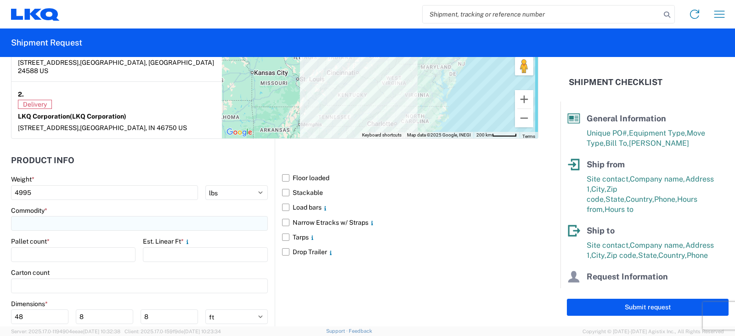
click at [22, 216] on input at bounding box center [139, 223] width 257 height 15
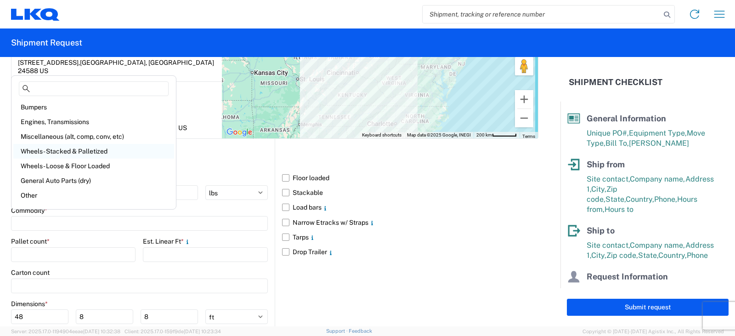
click at [61, 149] on div "Wheels - Stacked & Palletized" at bounding box center [93, 151] width 161 height 15
type input "Wheels - Stacked & Palletized"
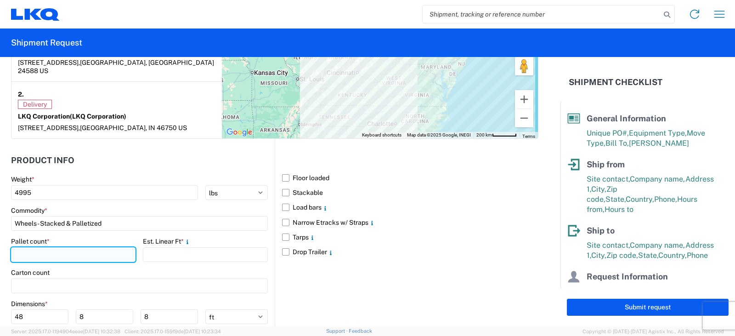
click at [36, 247] on input "number" at bounding box center [73, 254] width 124 height 15
type input "8"
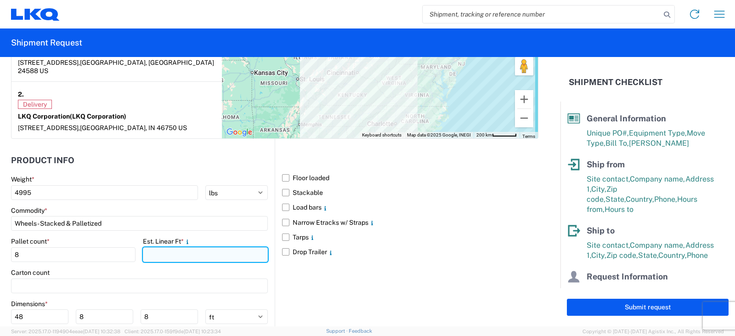
click at [156, 247] on input "number" at bounding box center [205, 254] width 124 height 15
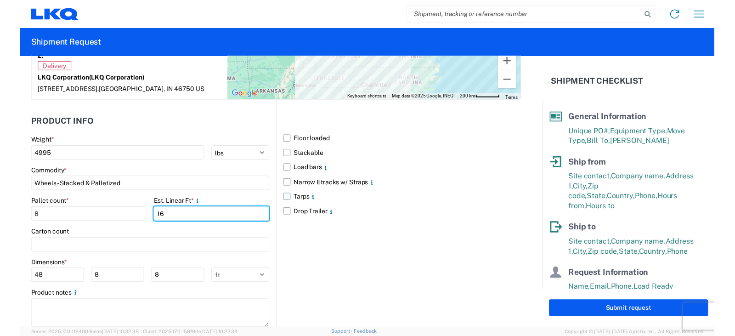
scroll to position [818, 0]
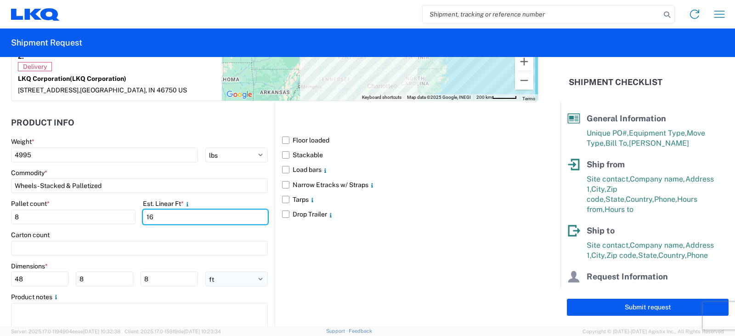
type input "16"
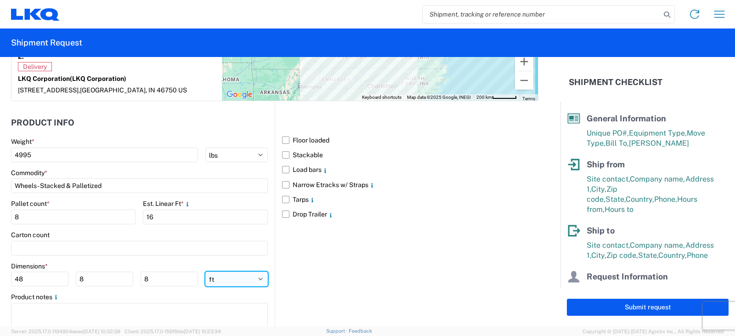
click at [258, 271] on select "ft in cm" at bounding box center [236, 278] width 62 height 15
select select "IN"
click at [205, 271] on select "ft in cm" at bounding box center [236, 278] width 62 height 15
type input "576"
type input "96"
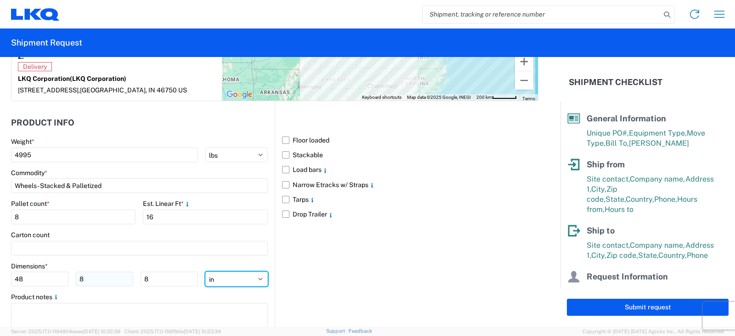
type input "96"
drag, startPoint x: 26, startPoint y: 269, endPoint x: 10, endPoint y: 269, distance: 16.1
click at [10, 269] on form "General Information Template PO# PWR #'S 129154, 129155, 129167--MICHAEL TORREN…" at bounding box center [280, 191] width 560 height 269
type input "48"
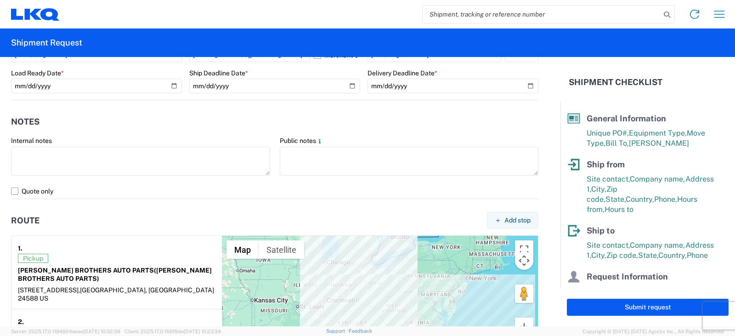
scroll to position [611, 0]
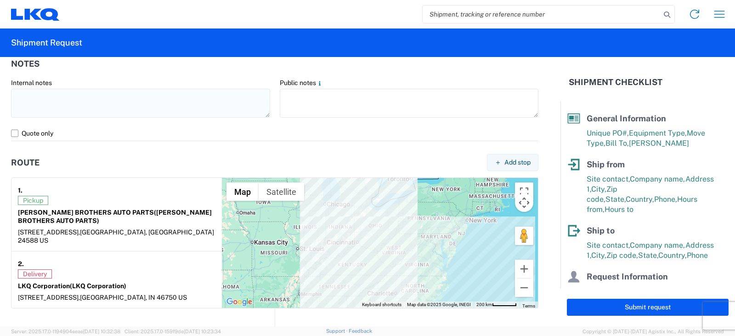
type input "60"
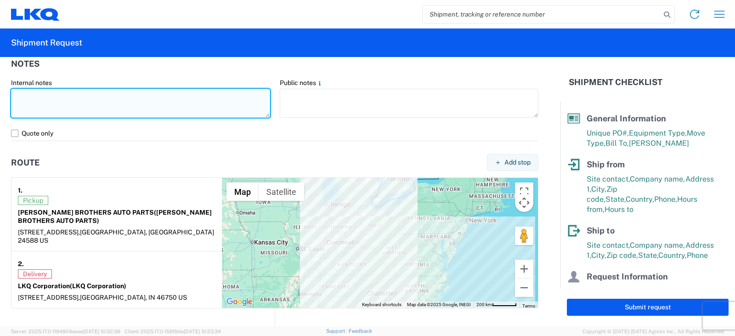
click at [16, 95] on textarea at bounding box center [140, 103] width 259 height 29
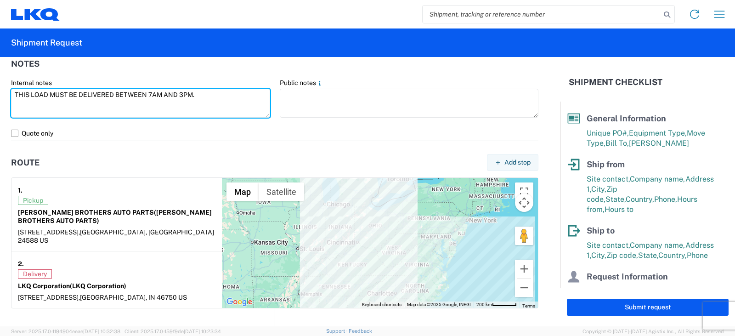
drag, startPoint x: 202, startPoint y: 97, endPoint x: 0, endPoint y: 95, distance: 201.6
click at [0, 95] on form "General Information Template PO# PWR #'S 129154, 129155, 129167--MICHAEL TORREN…" at bounding box center [280, 191] width 560 height 269
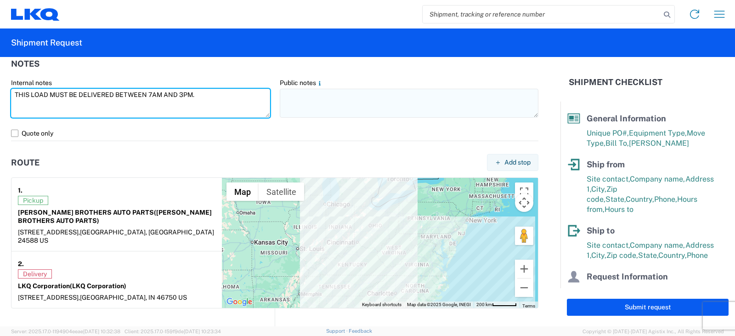
type textarea "THIS LOAD MUST BE DELIVERED BETWEEN 7AM AND 3PM."
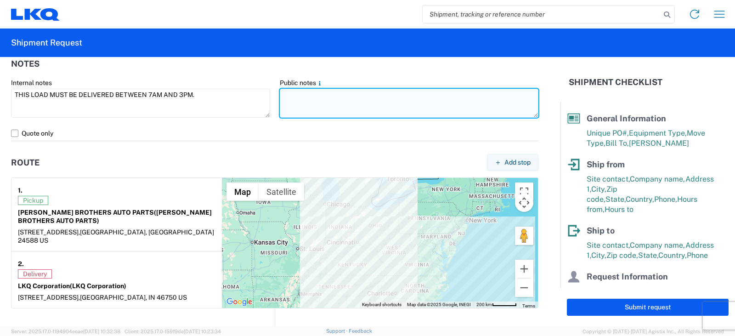
click at [291, 91] on textarea at bounding box center [409, 103] width 259 height 29
paste textarea "THIS LOAD MUST BE DELIVERED BETWEEN 7AM AND 3PM."
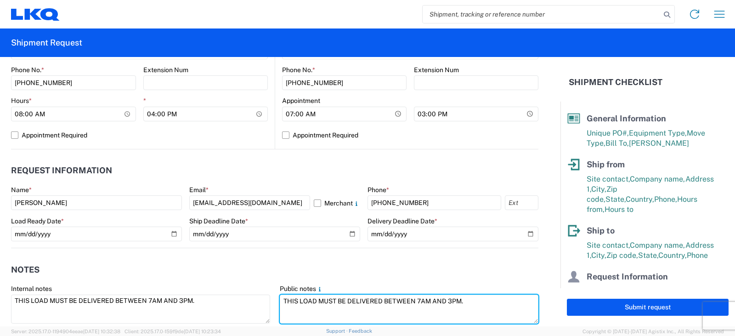
scroll to position [427, 0]
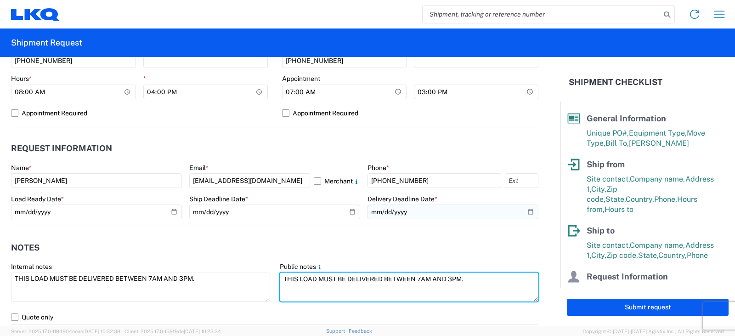
type textarea "THIS LOAD MUST BE DELIVERED BETWEEN 7AM AND 3PM."
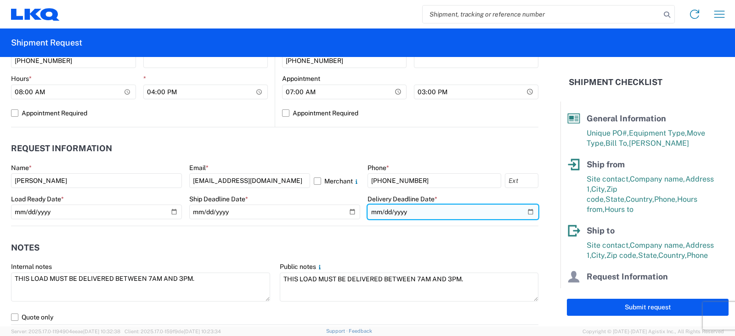
click at [523, 211] on input "date" at bounding box center [452, 211] width 171 height 15
type input "2025-08-25"
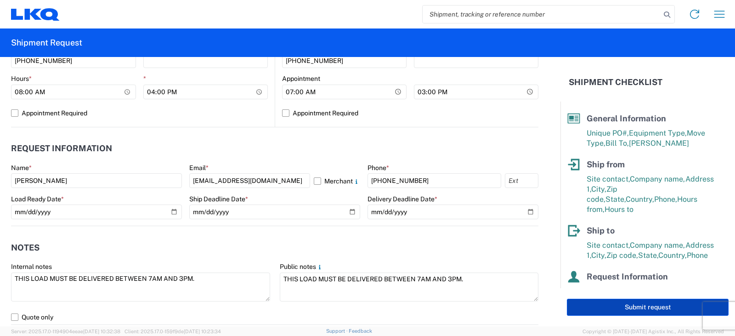
click at [661, 301] on button "Submit request" at bounding box center [648, 306] width 162 height 17
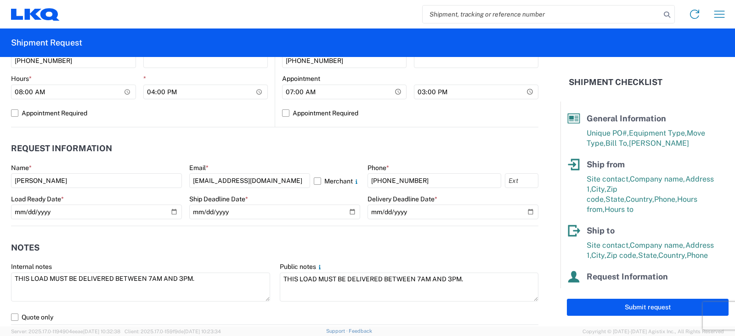
select select "US"
